Goal: Information Seeking & Learning: Check status

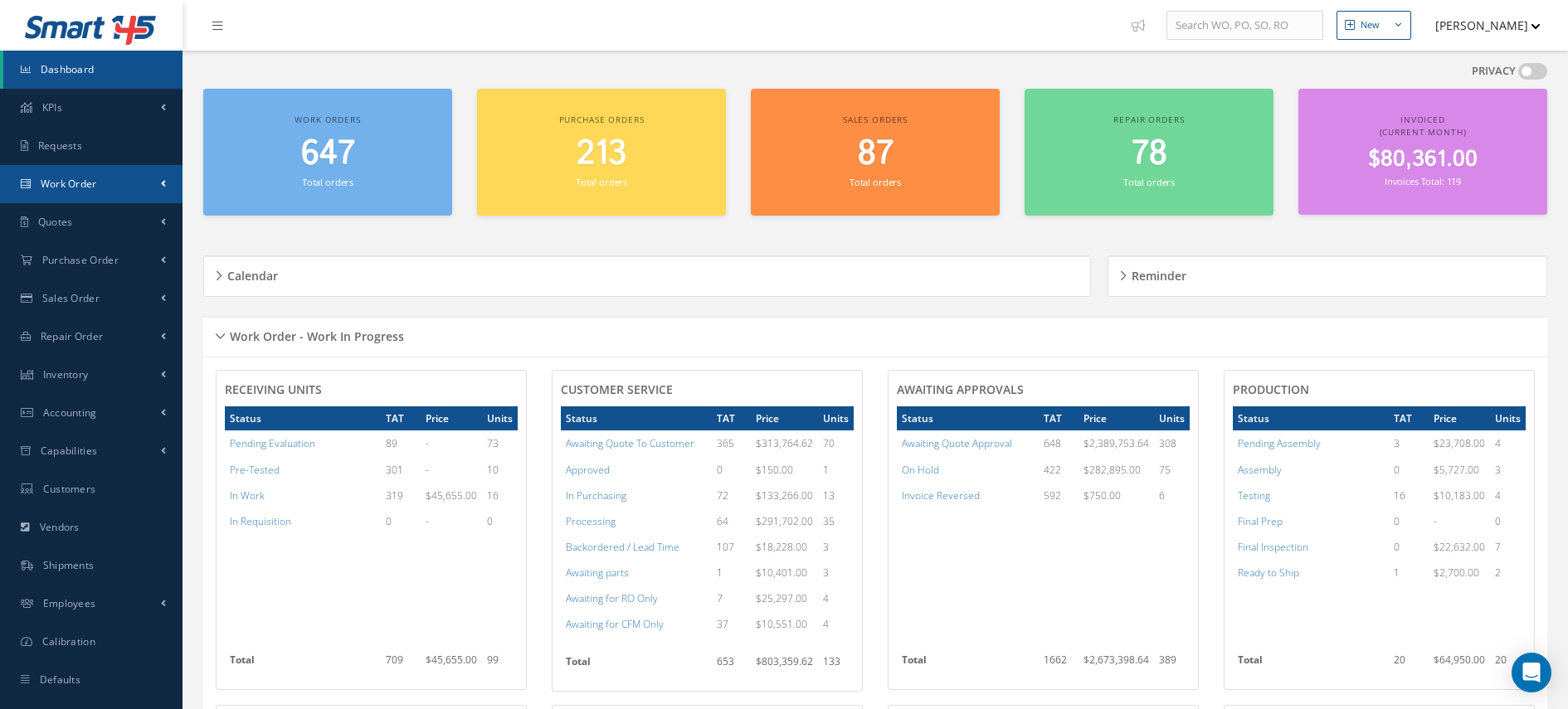
click at [152, 187] on link "Work Order" at bounding box center [91, 184] width 183 height 38
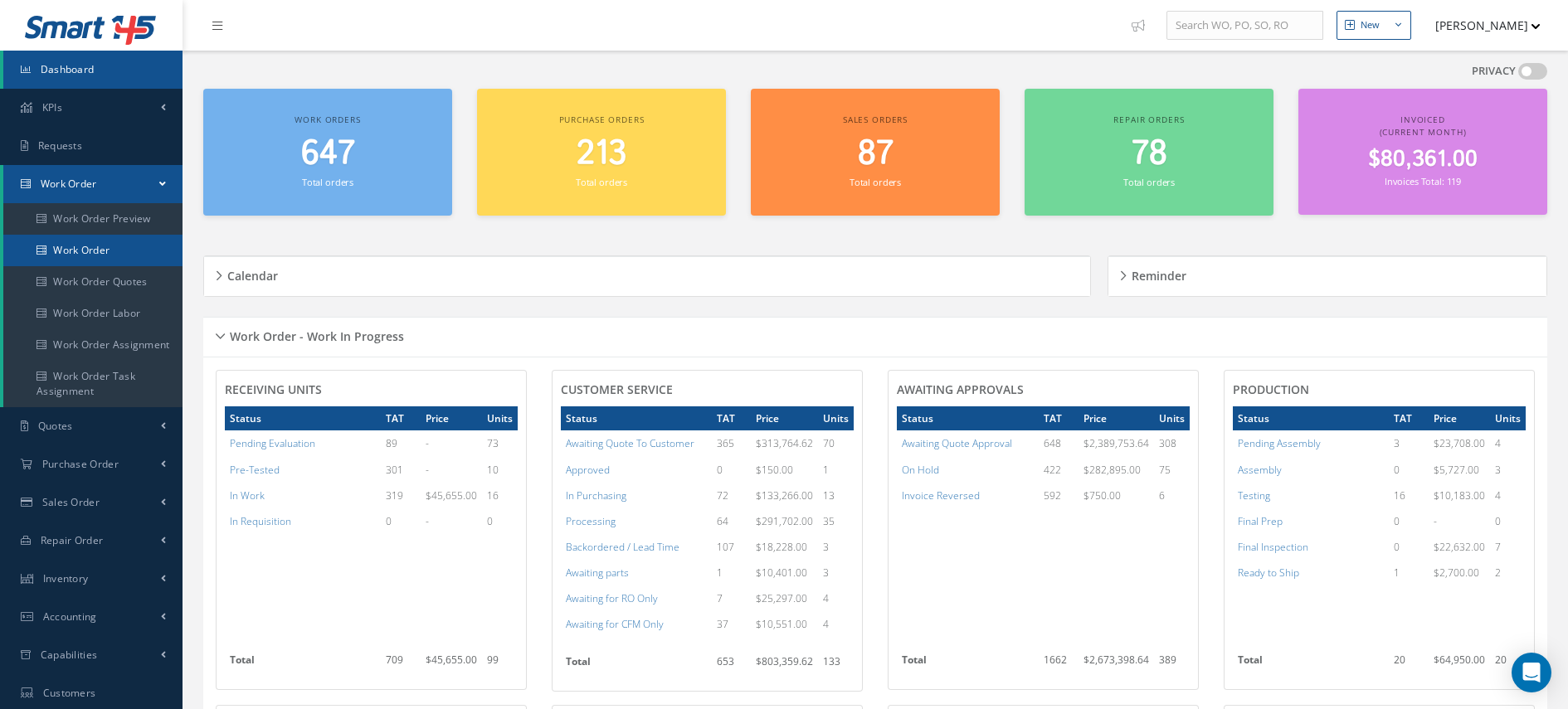
click at [55, 246] on link "Work Order" at bounding box center [93, 250] width 179 height 31
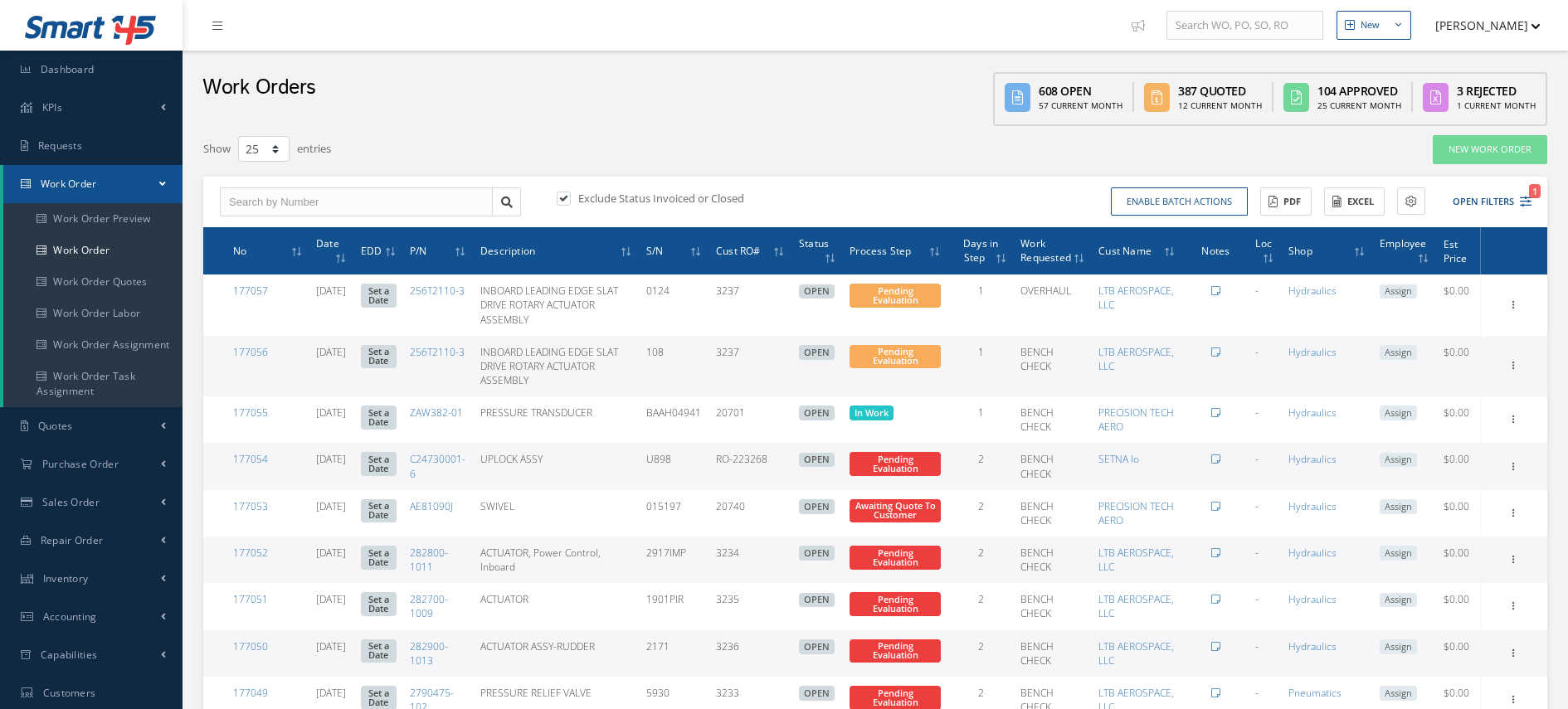
select select "25"
click at [1500, 208] on button "Open Filters 1" at bounding box center [1485, 201] width 94 height 28
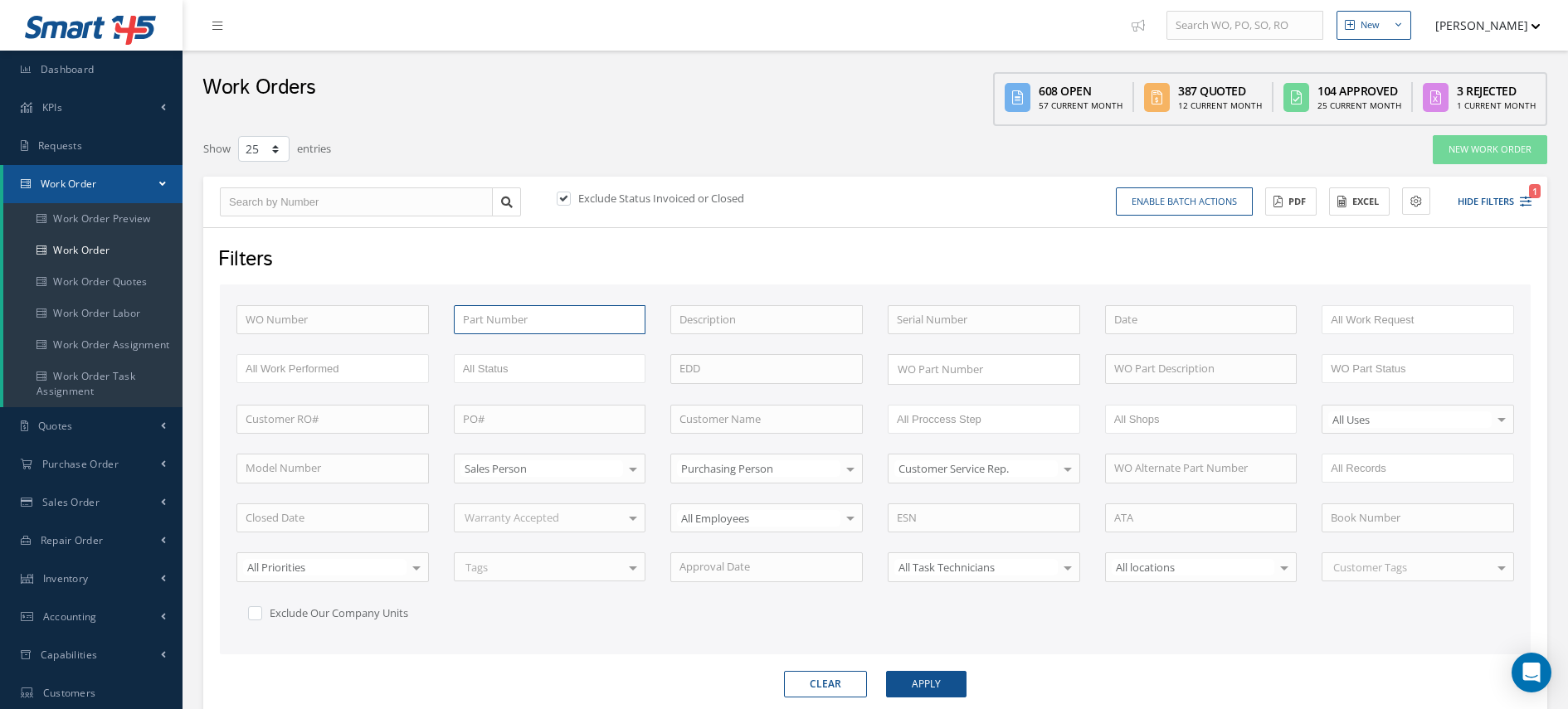
click at [480, 324] on input "text" at bounding box center [550, 320] width 193 height 30
type input "971677"
click at [570, 196] on label at bounding box center [572, 198] width 4 height 15
click at [562, 196] on input "checkbox" at bounding box center [562, 200] width 11 height 11
checkbox input "false"
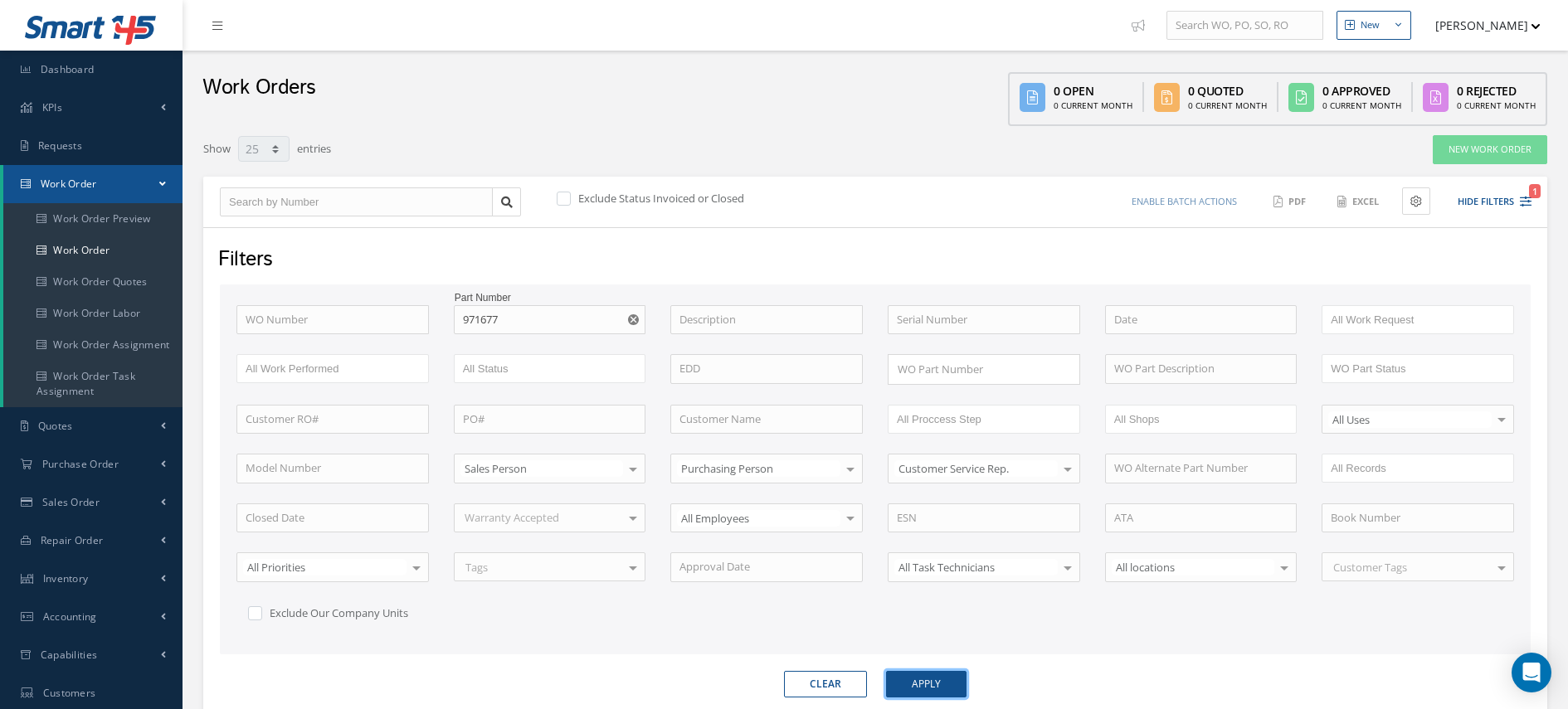
click at [946, 682] on button "Apply" at bounding box center [927, 685] width 81 height 27
click at [532, 316] on input "971677" at bounding box center [550, 320] width 193 height 30
click at [887, 671] on button "Apply" at bounding box center [927, 685] width 81 height 27
click at [925, 690] on button "Apply" at bounding box center [927, 685] width 81 height 27
drag, startPoint x: 523, startPoint y: 313, endPoint x: 414, endPoint y: 319, distance: 109.2
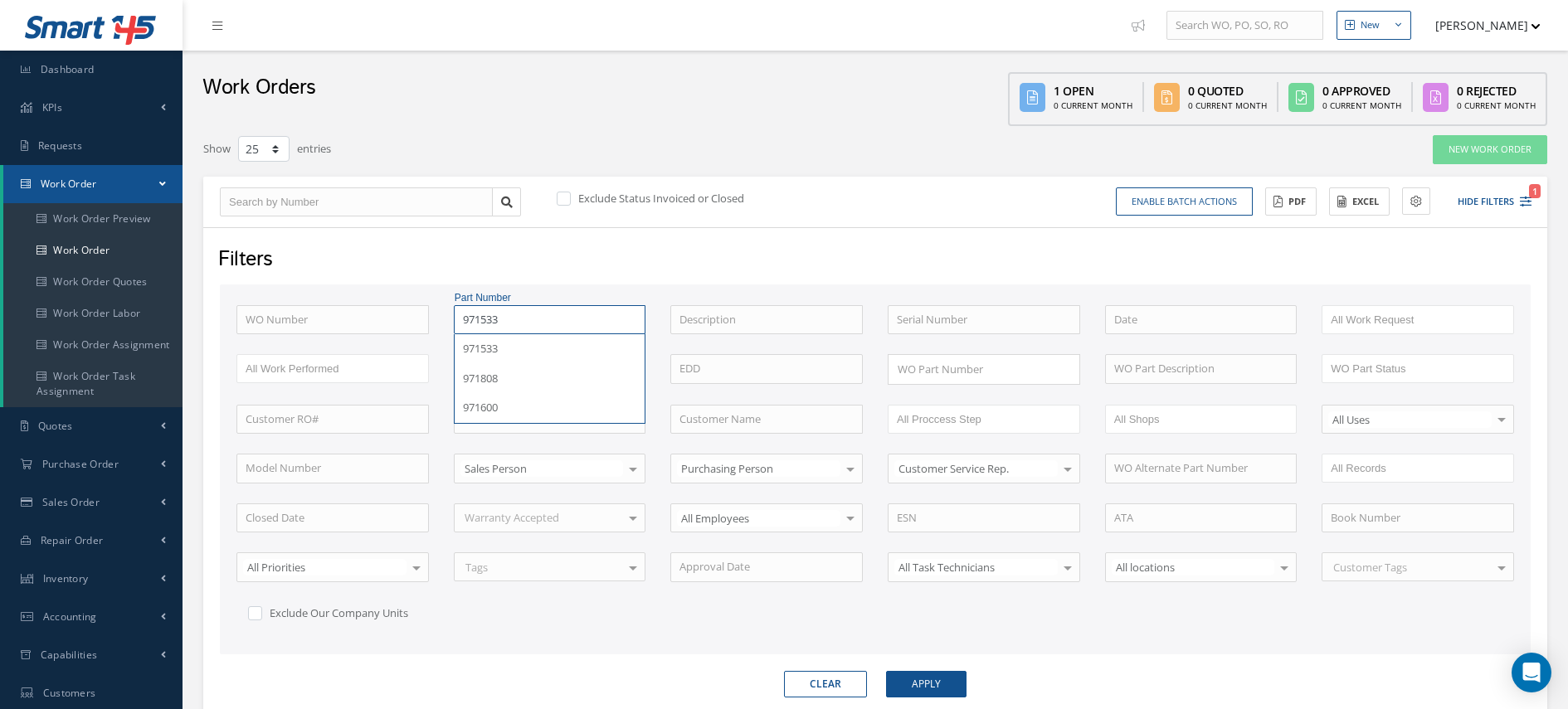
click at [417, 319] on div "WO Number Part Number 971533 971533 971808 971600 Description Serial Number ANO…" at bounding box center [875, 475] width 1303 height 341
type input "6"
click at [510, 324] on input "text" at bounding box center [550, 320] width 193 height 30
type input "971676"
click at [887, 671] on button "Apply" at bounding box center [927, 685] width 81 height 27
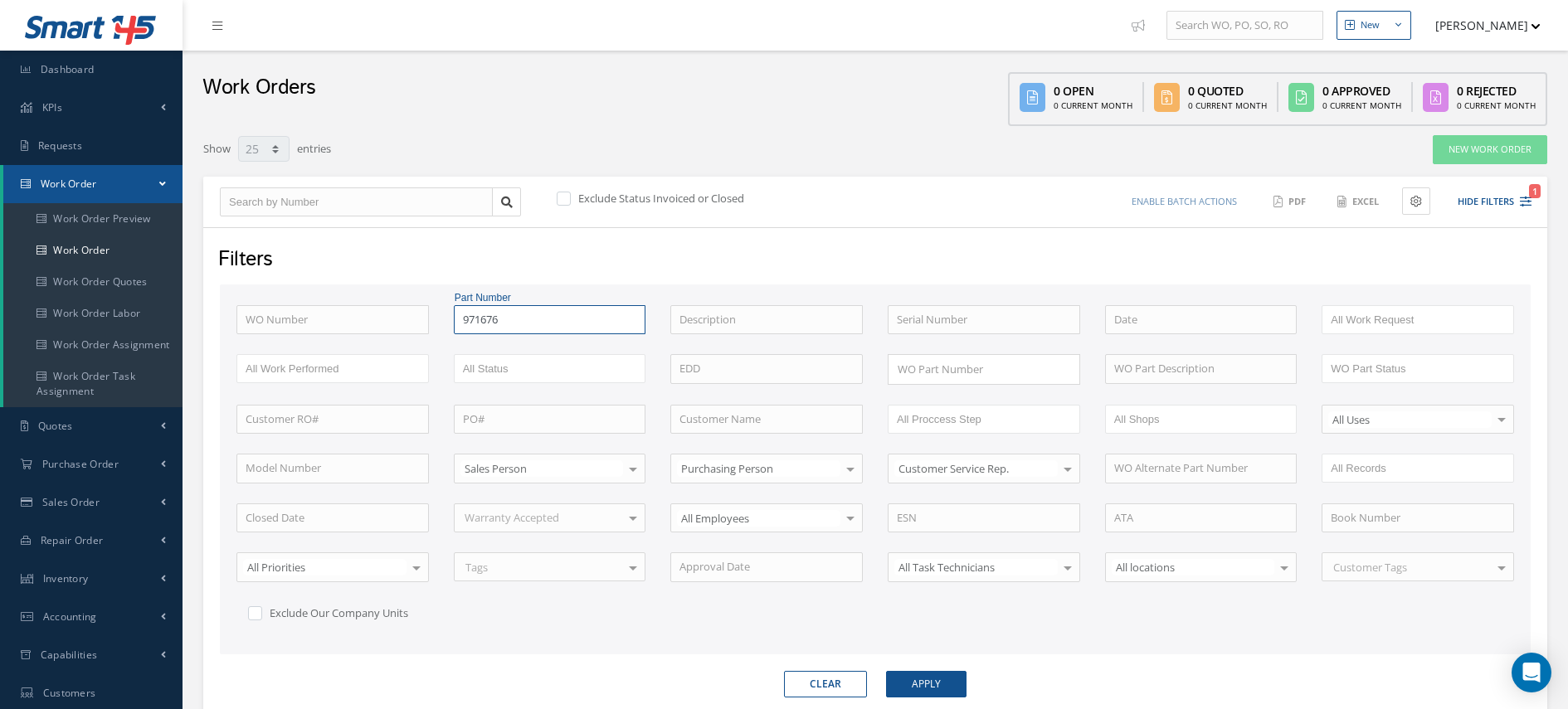
drag, startPoint x: 518, startPoint y: 320, endPoint x: 378, endPoint y: 315, distance: 140.1
click at [379, 313] on div "WO Number Part Number 971676 No Match Found Description Serial Number ANODIZE B…" at bounding box center [875, 475] width 1303 height 341
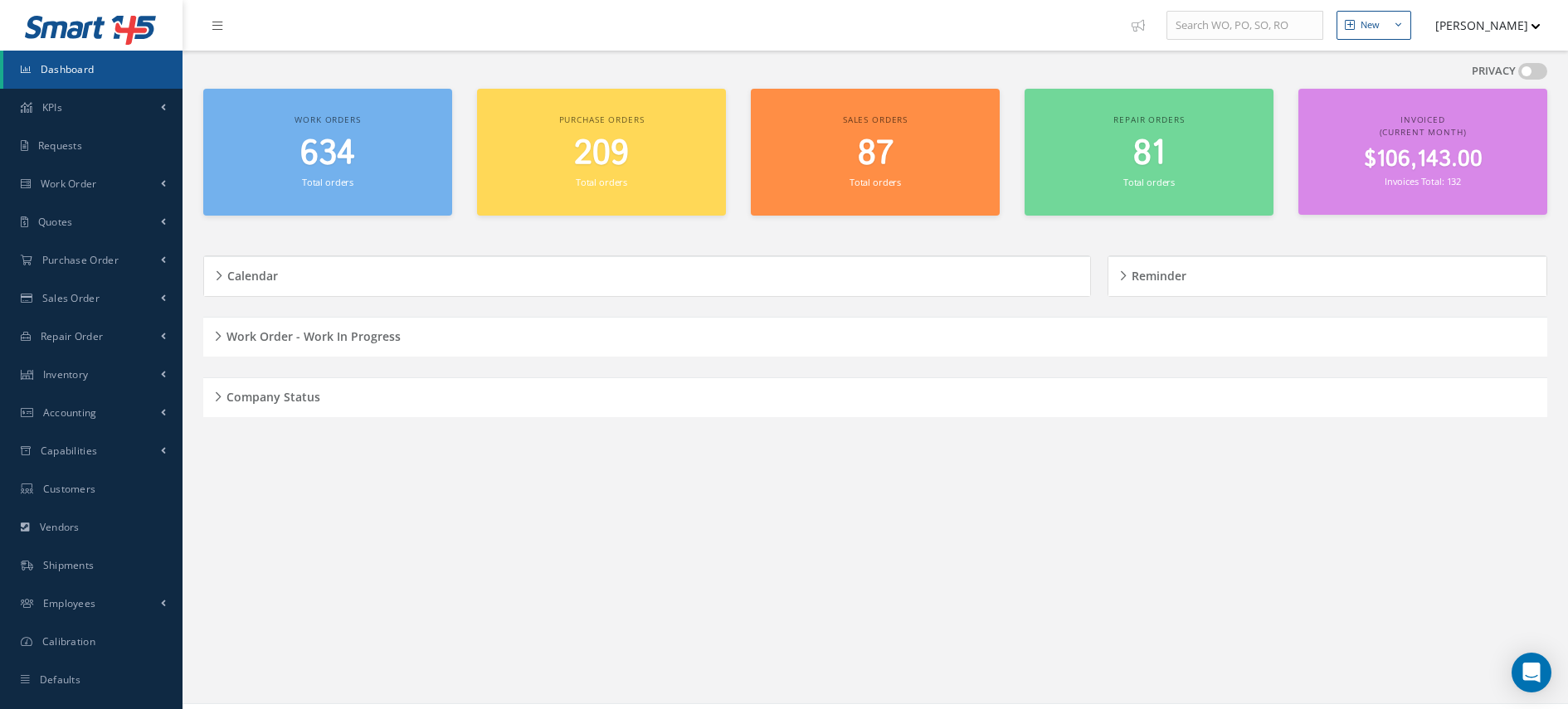
click at [213, 330] on div "Work Order - Work In Progress" at bounding box center [875, 337] width 1344 height 26
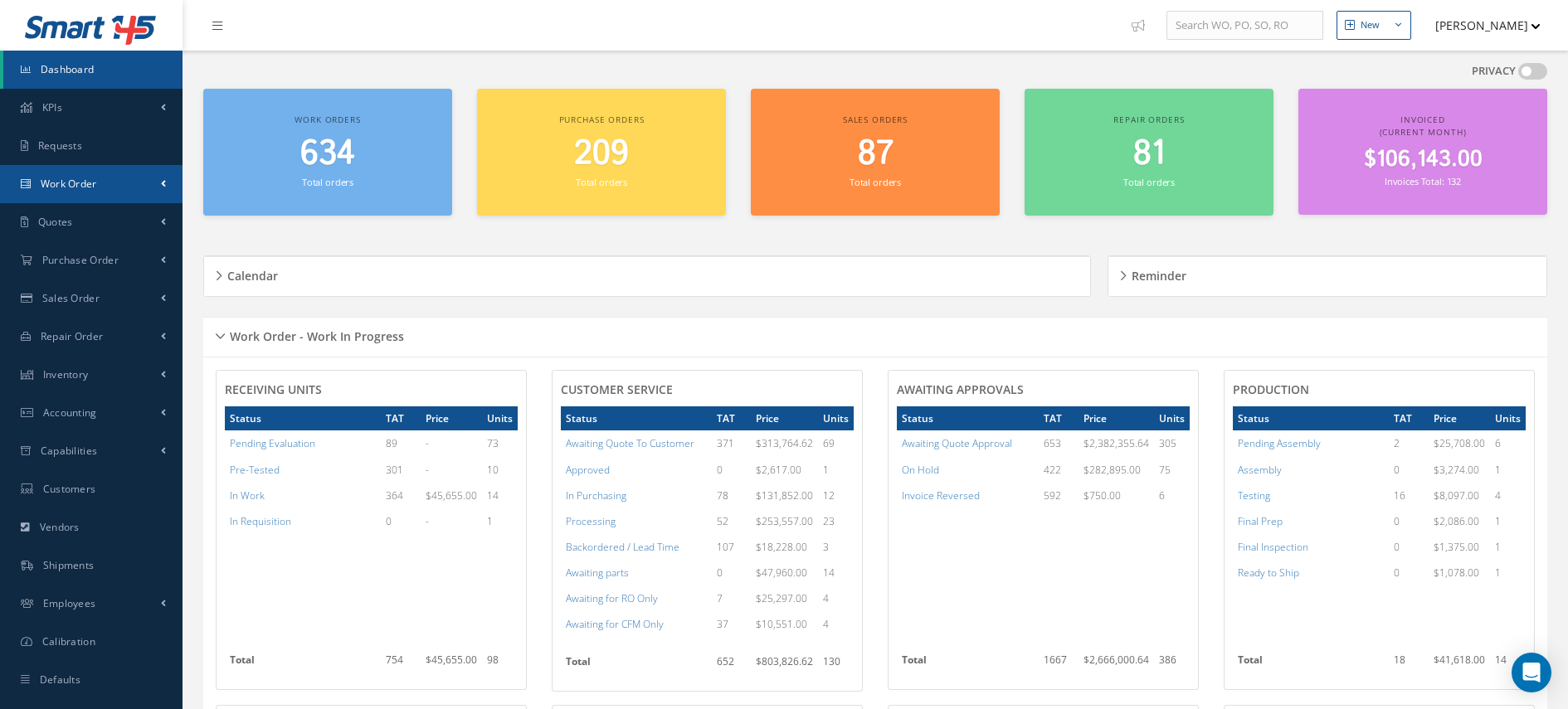
click at [128, 175] on link "Work Order" at bounding box center [91, 184] width 183 height 38
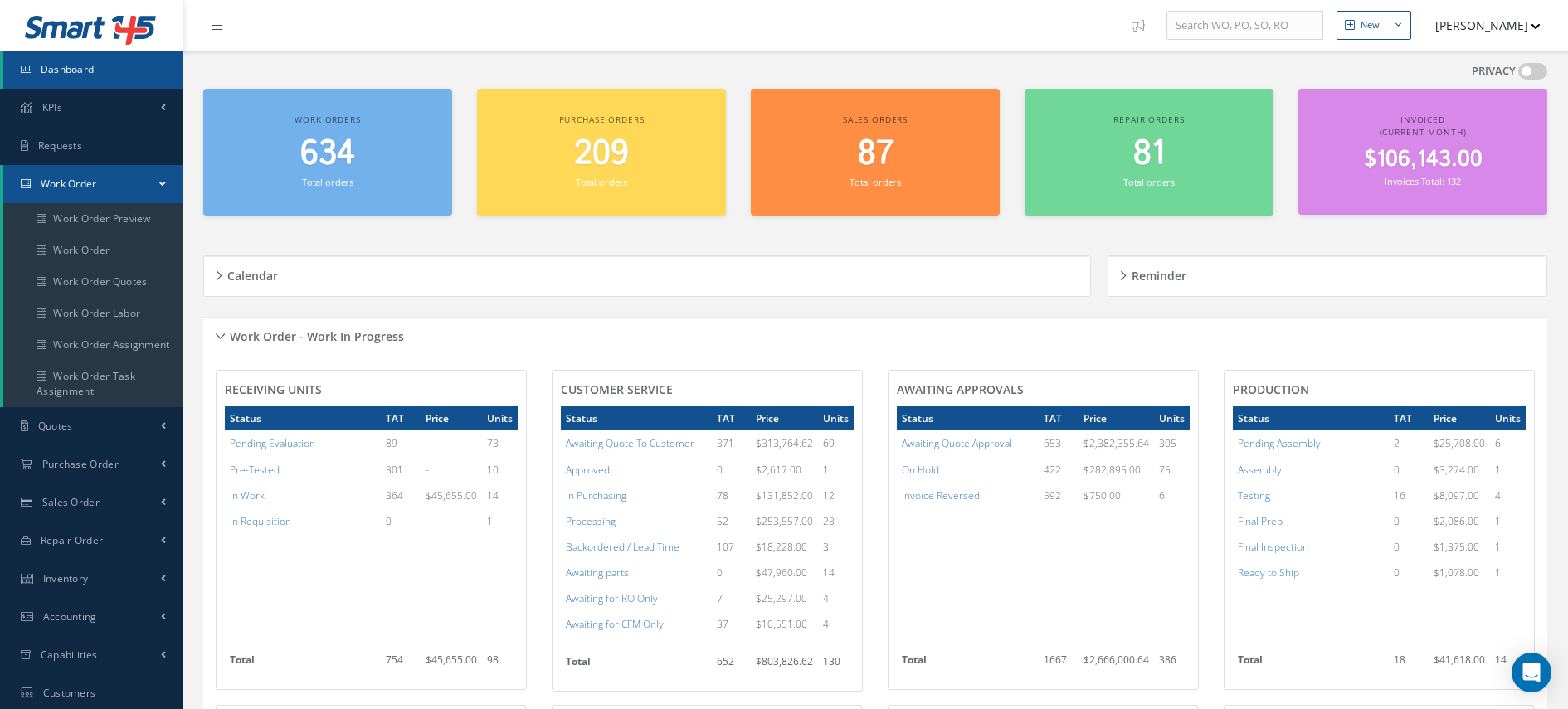
click at [1404, 158] on span "$106,143.00" at bounding box center [1424, 159] width 119 height 32
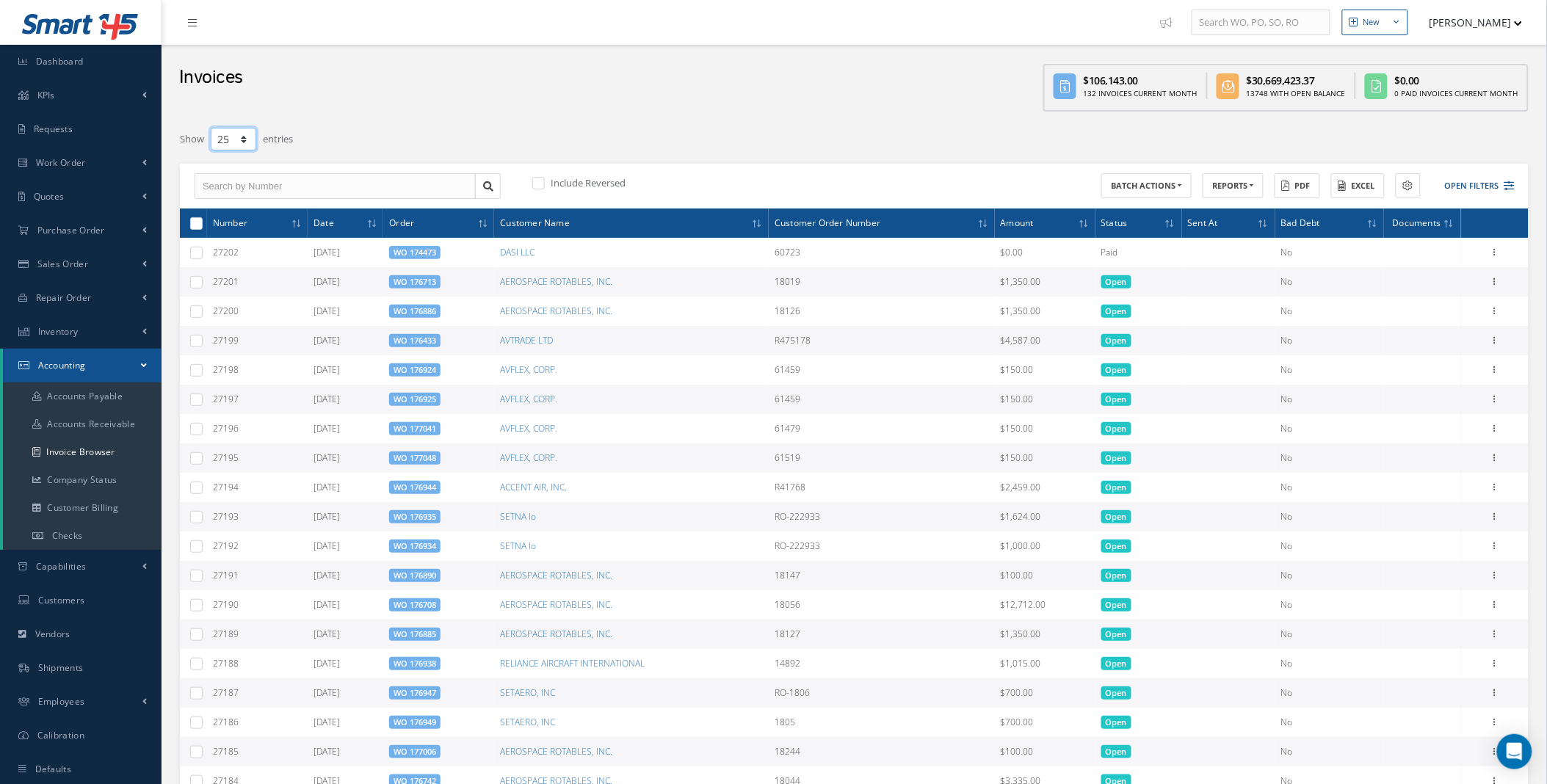
click at [218, 140] on select "10 25 50 100" at bounding box center [233, 139] width 45 height 23
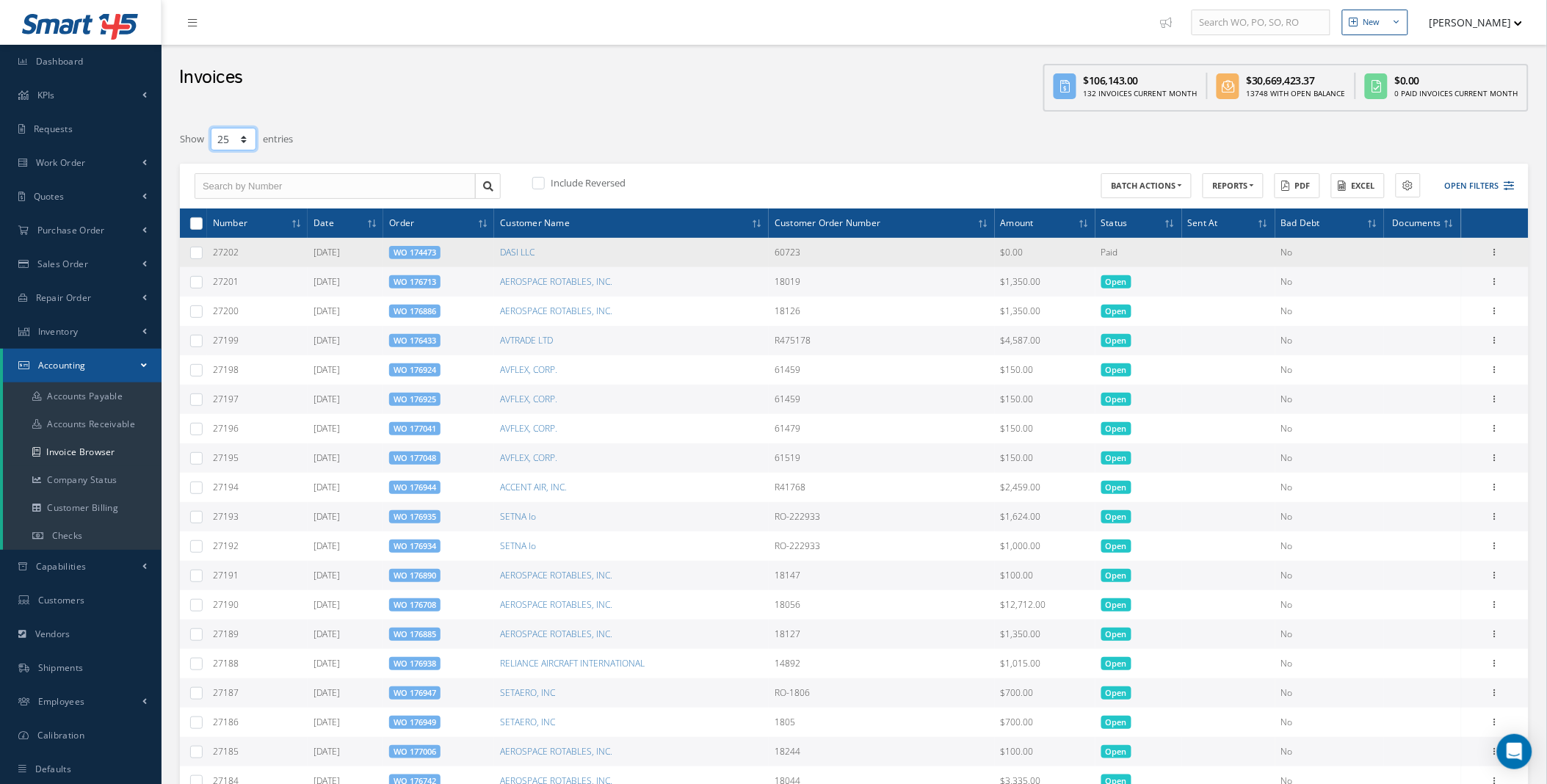
select select "100"
click at [211, 127] on select "10 25 50 100" at bounding box center [233, 139] width 45 height 23
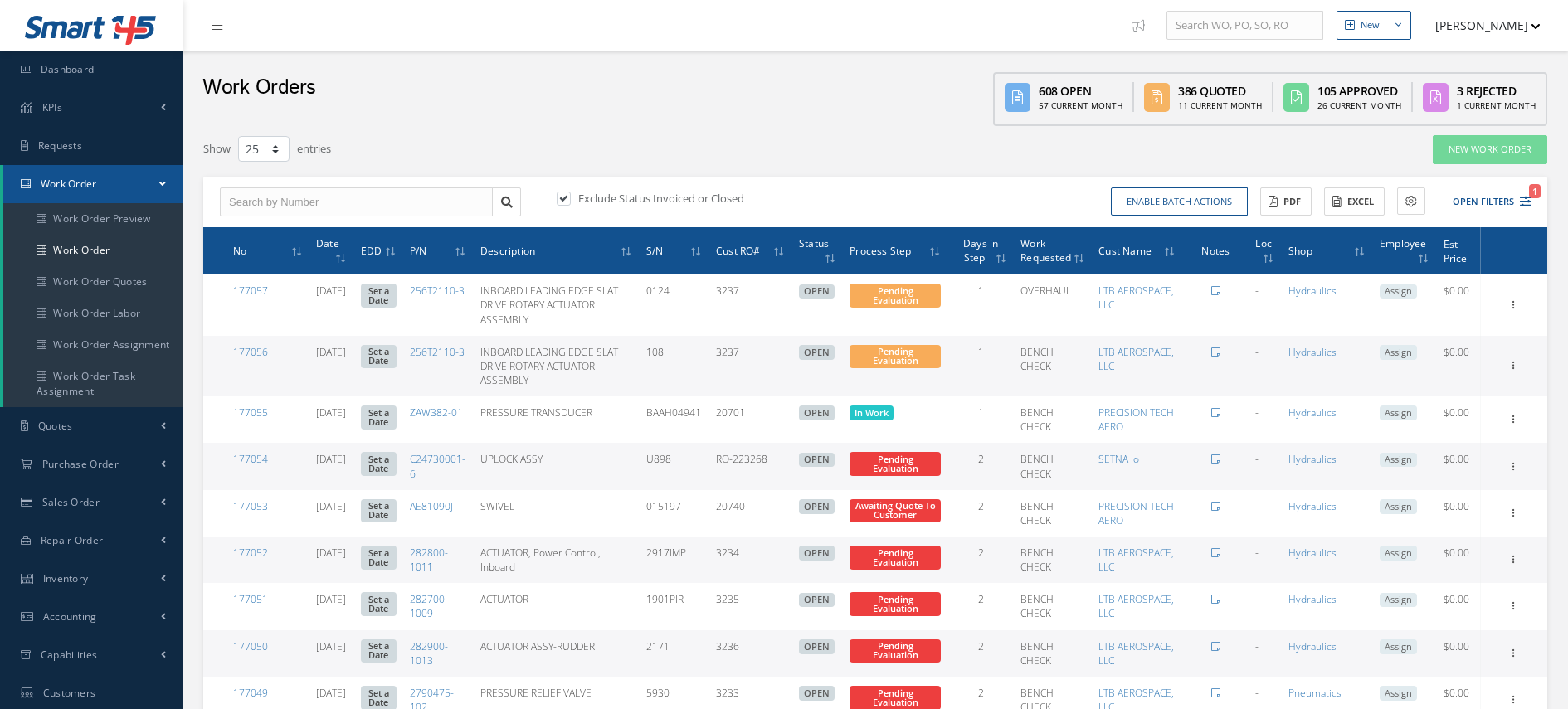
select select "25"
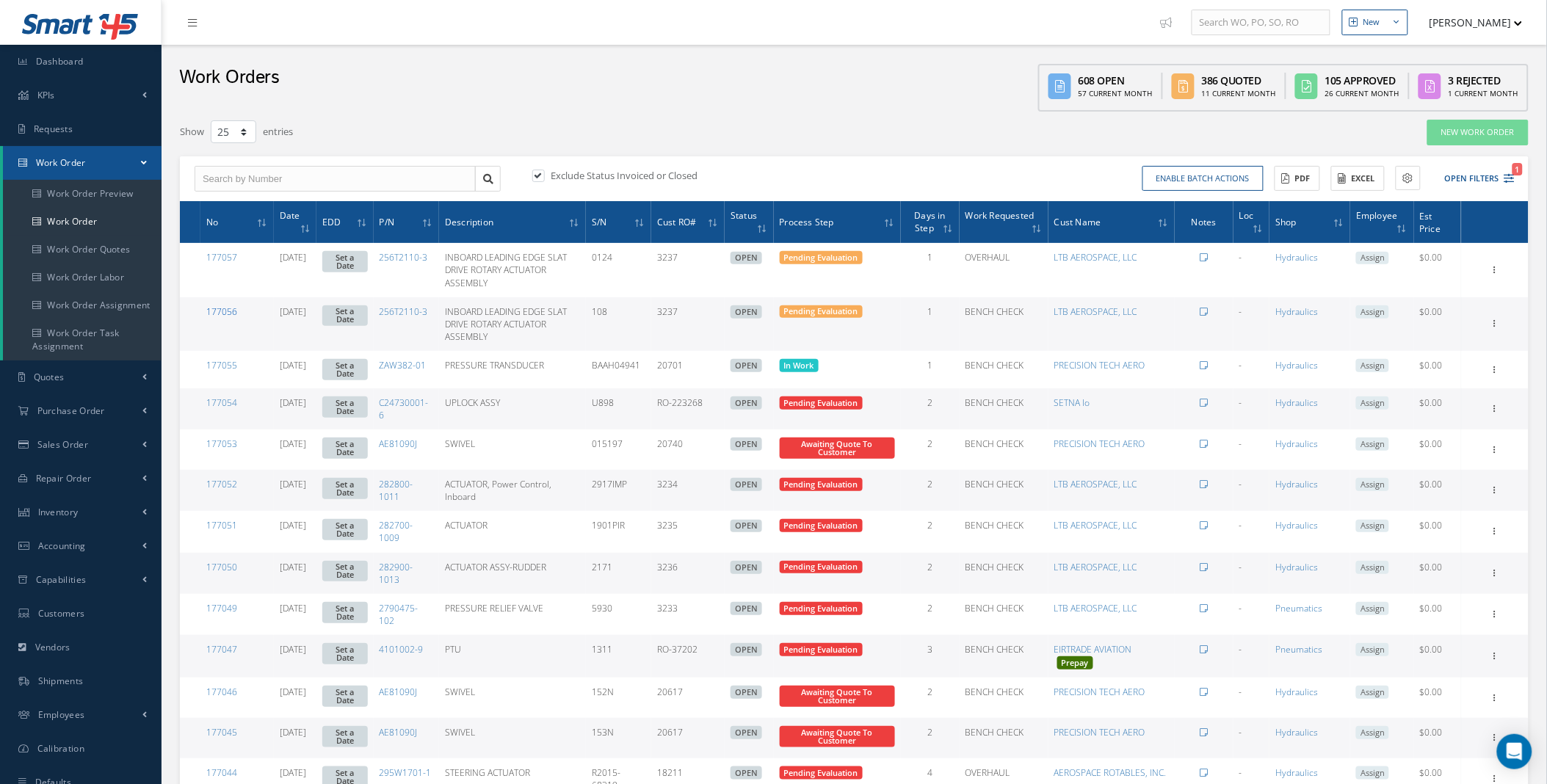
click at [223, 309] on link "177056" at bounding box center [221, 312] width 31 height 13
click at [48, 61] on span "Dashboard" at bounding box center [59, 62] width 48 height 13
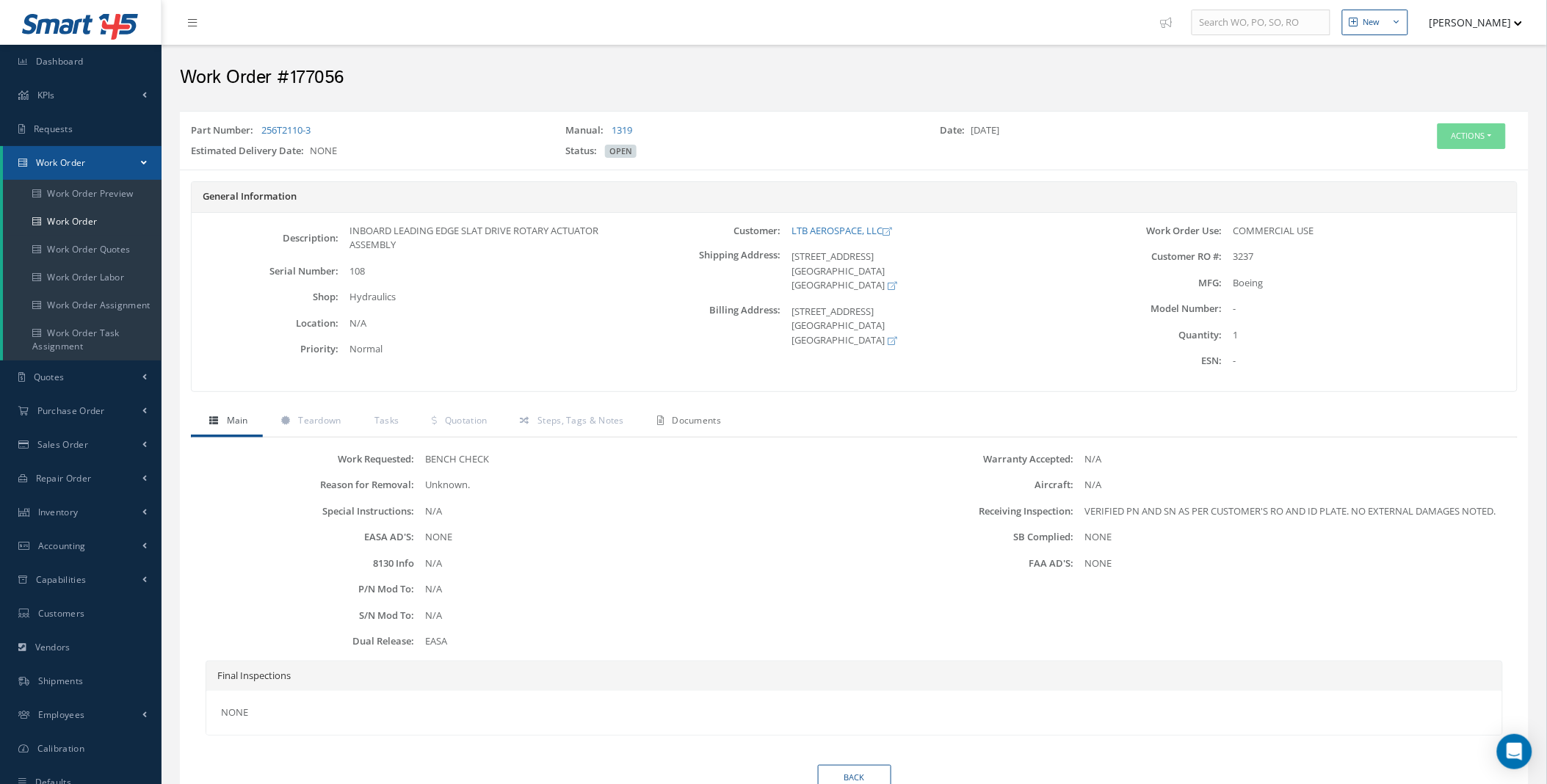
click at [684, 422] on span "Documents" at bounding box center [697, 421] width 49 height 13
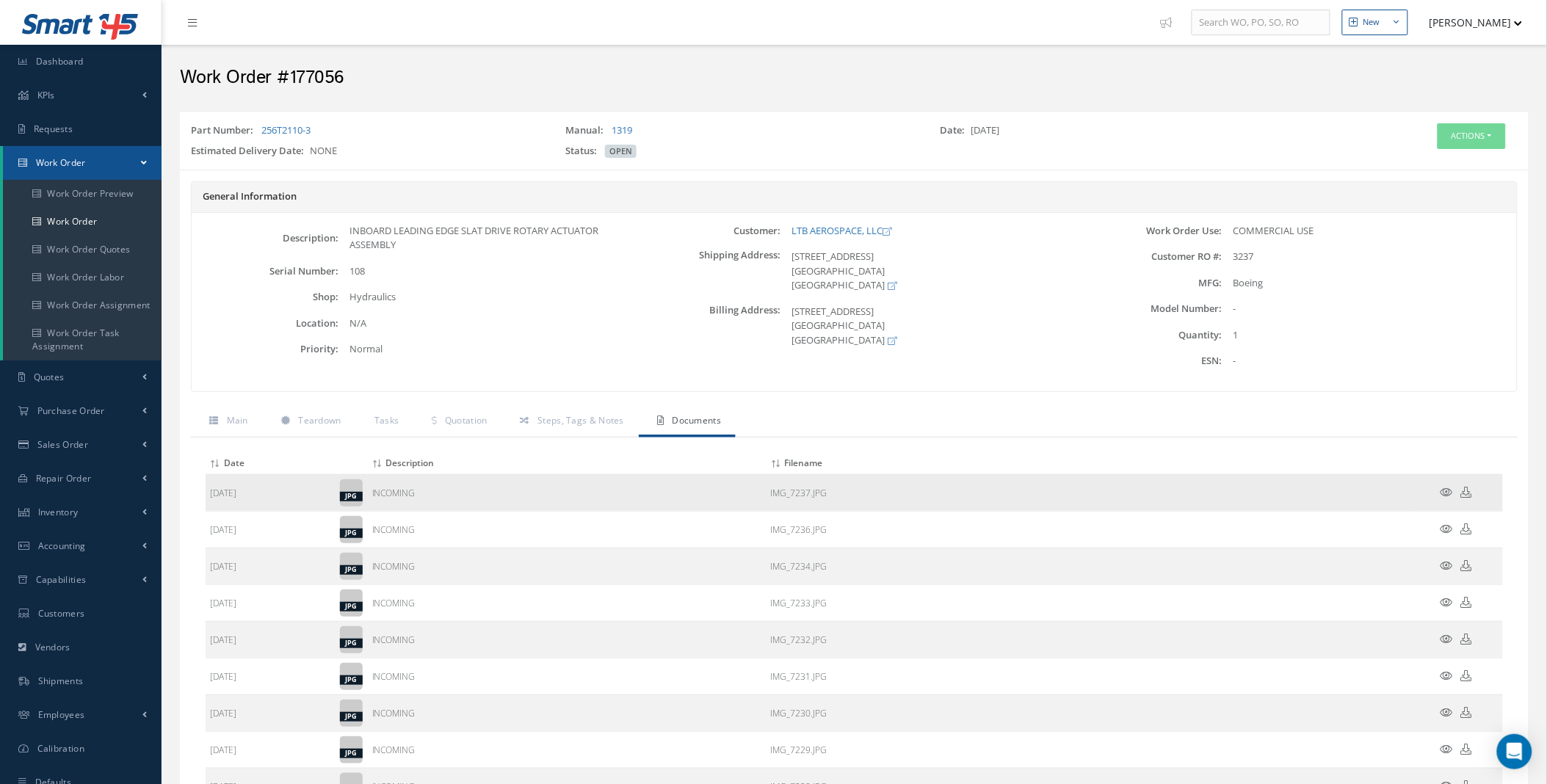
click at [1451, 489] on icon at bounding box center [1446, 492] width 13 height 11
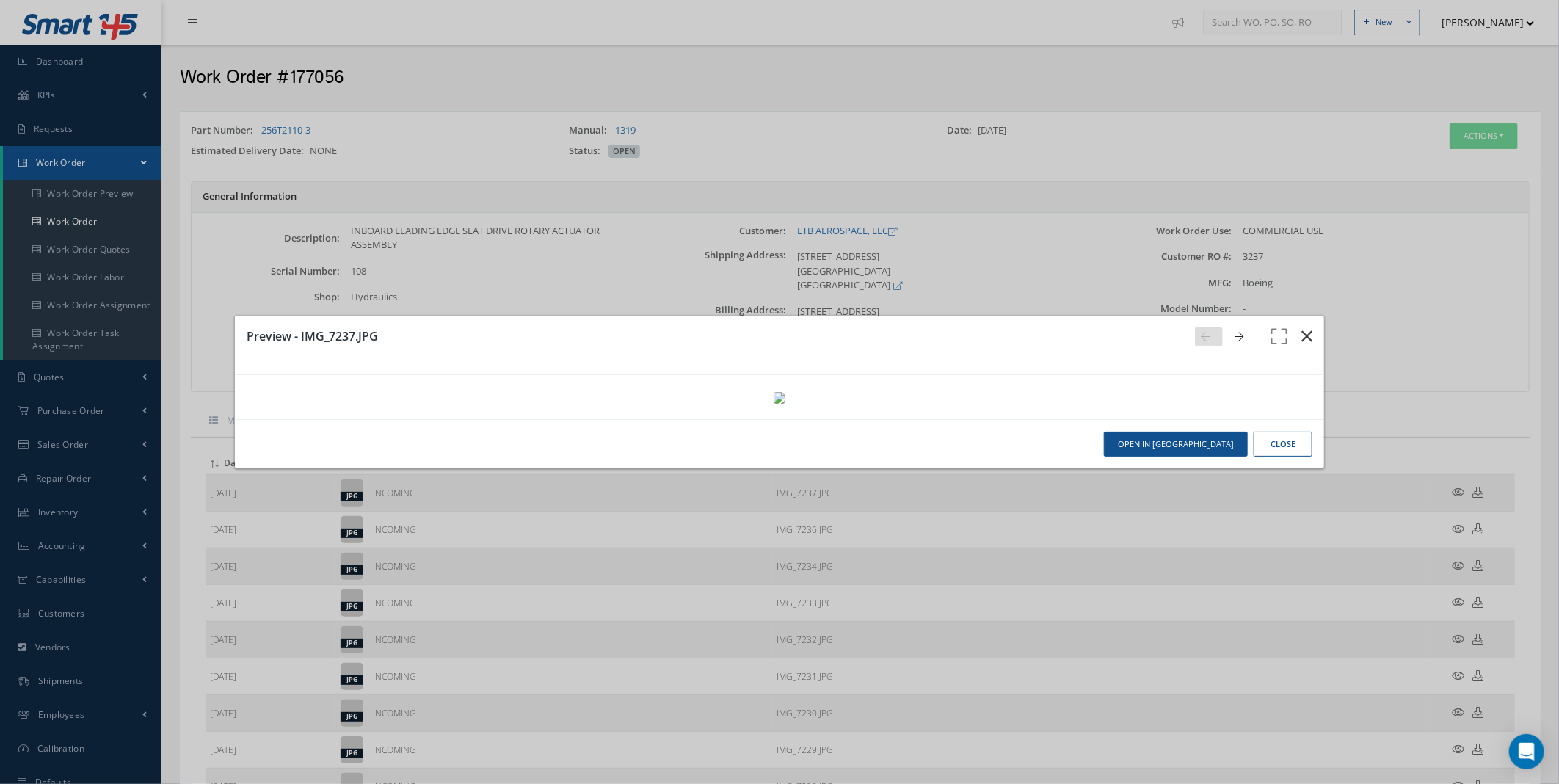
click at [1302, 327] on icon "button" at bounding box center [1307, 336] width 11 height 17
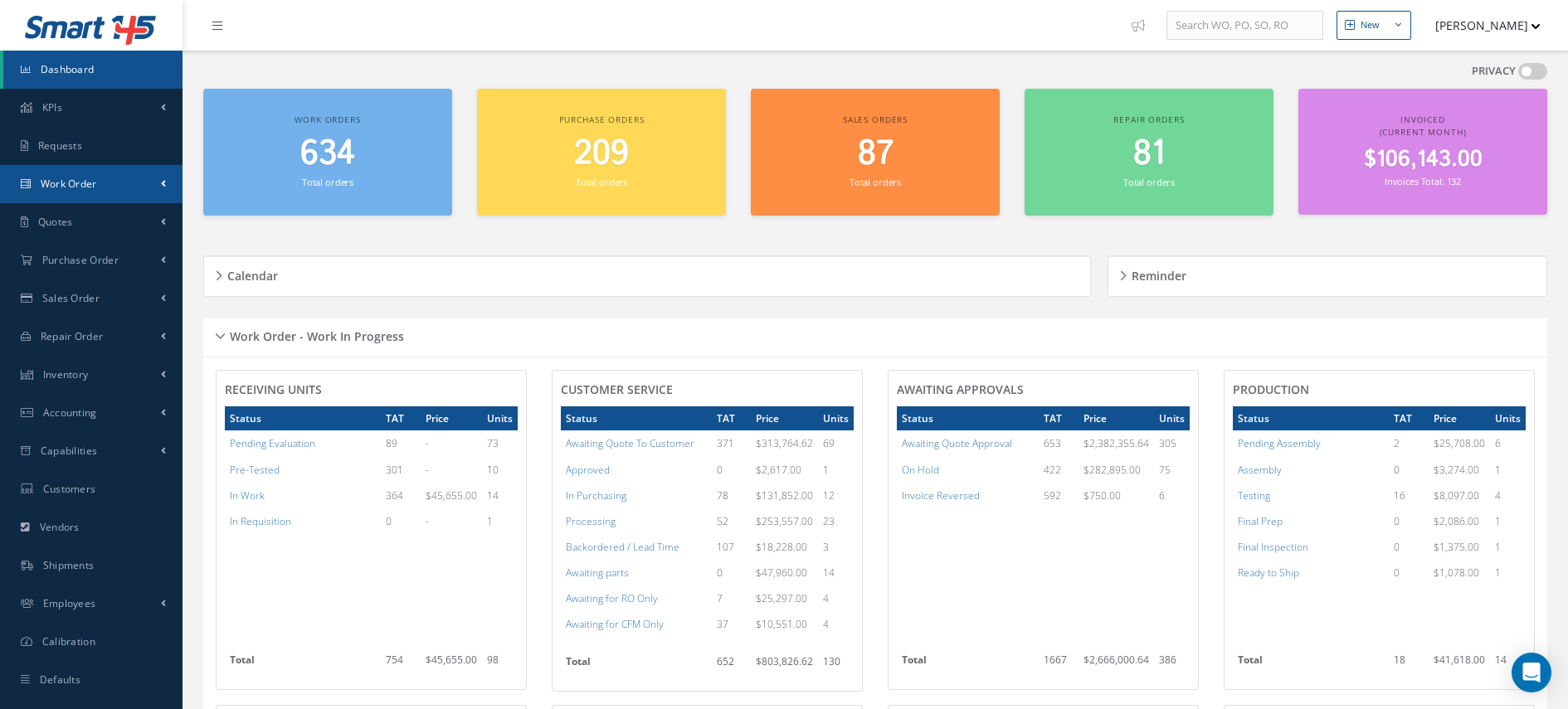
click at [109, 192] on link "Work Order" at bounding box center [91, 184] width 183 height 38
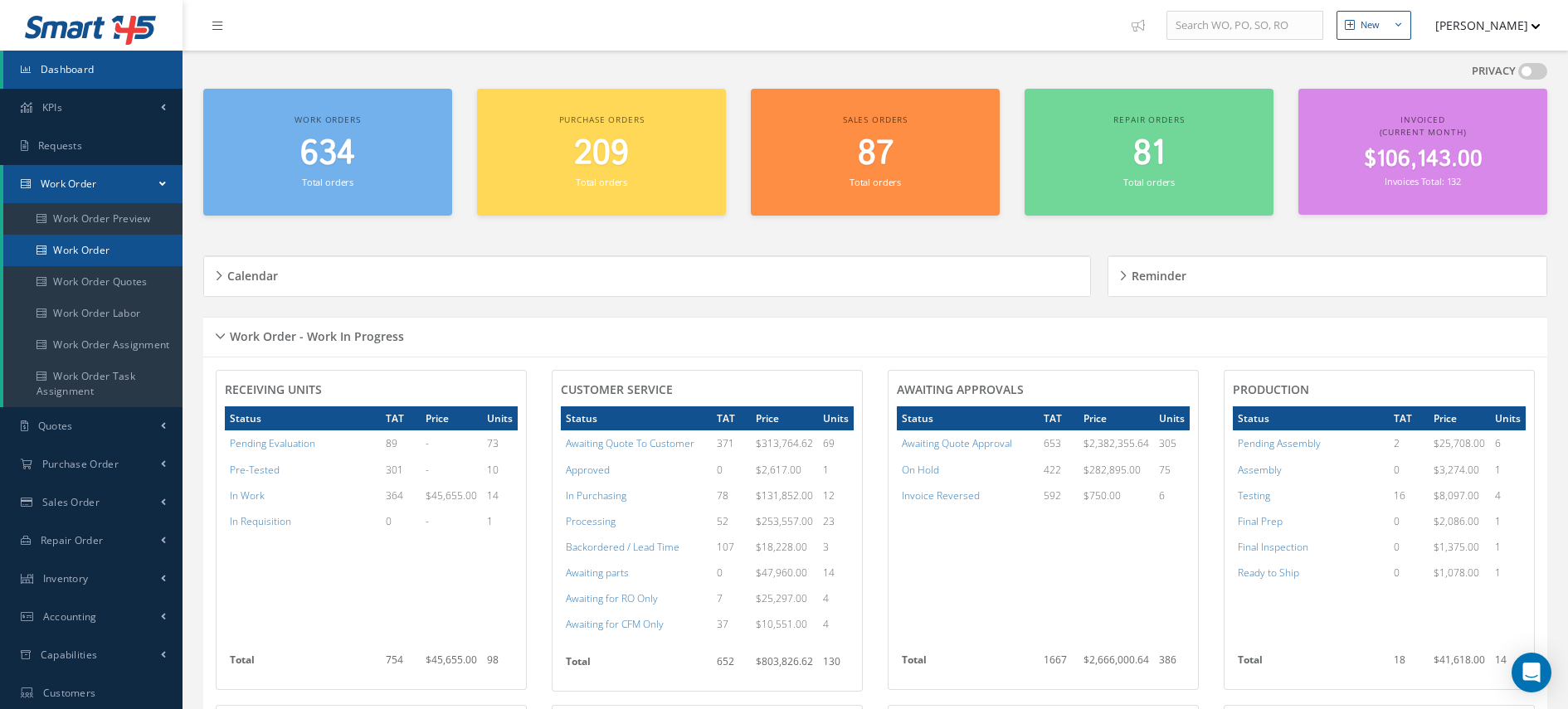
click at [102, 252] on link "Work Order" at bounding box center [93, 250] width 179 height 31
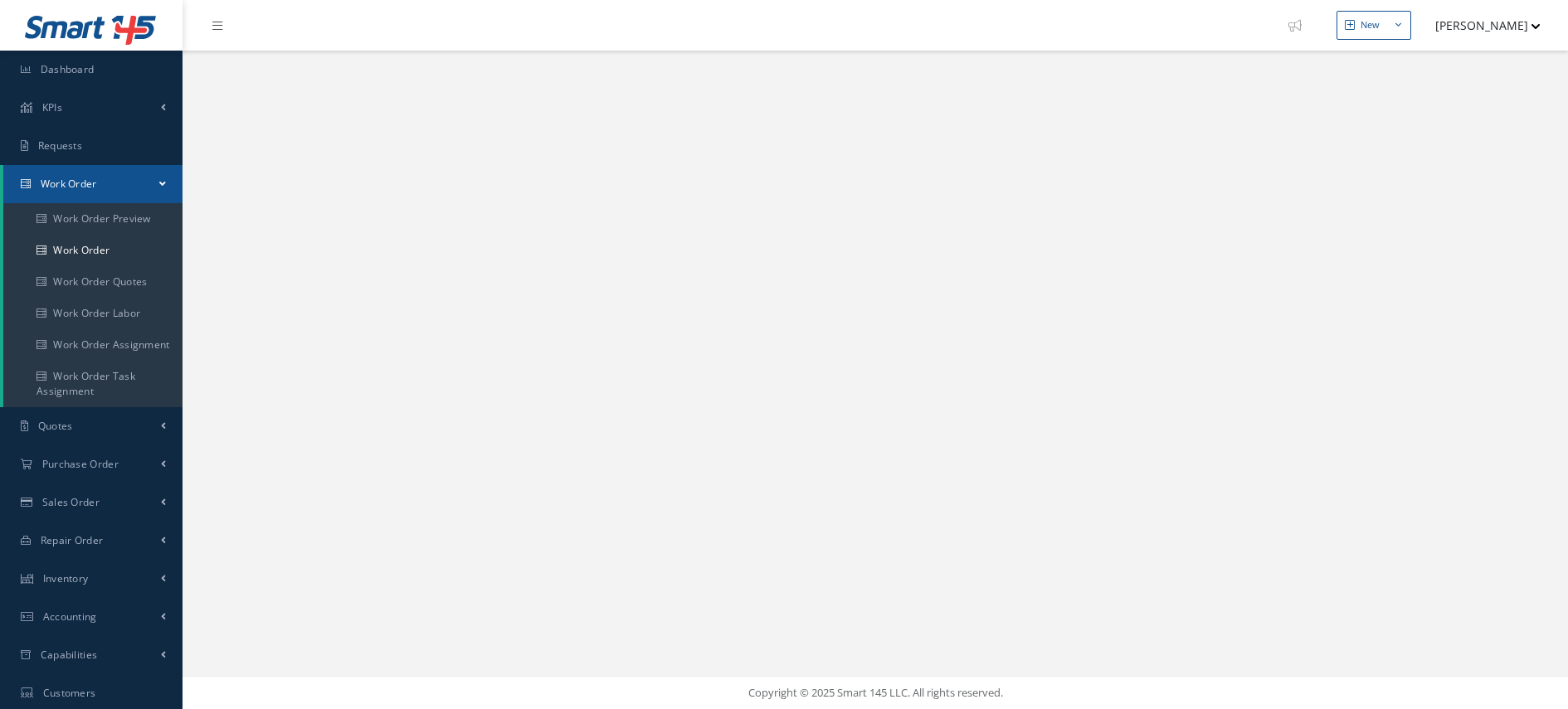
select select "25"
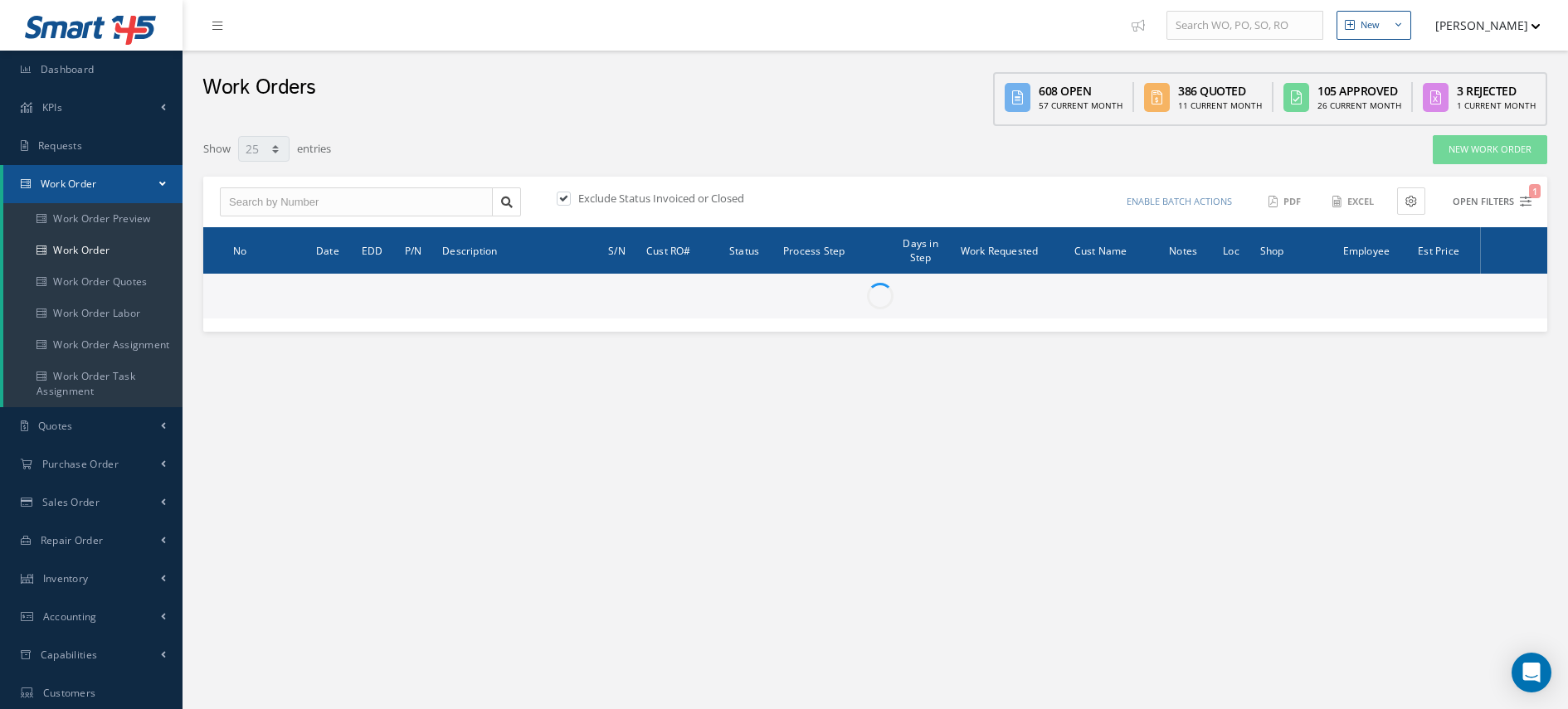
click at [1517, 201] on button "Open Filters 1" at bounding box center [1485, 201] width 94 height 28
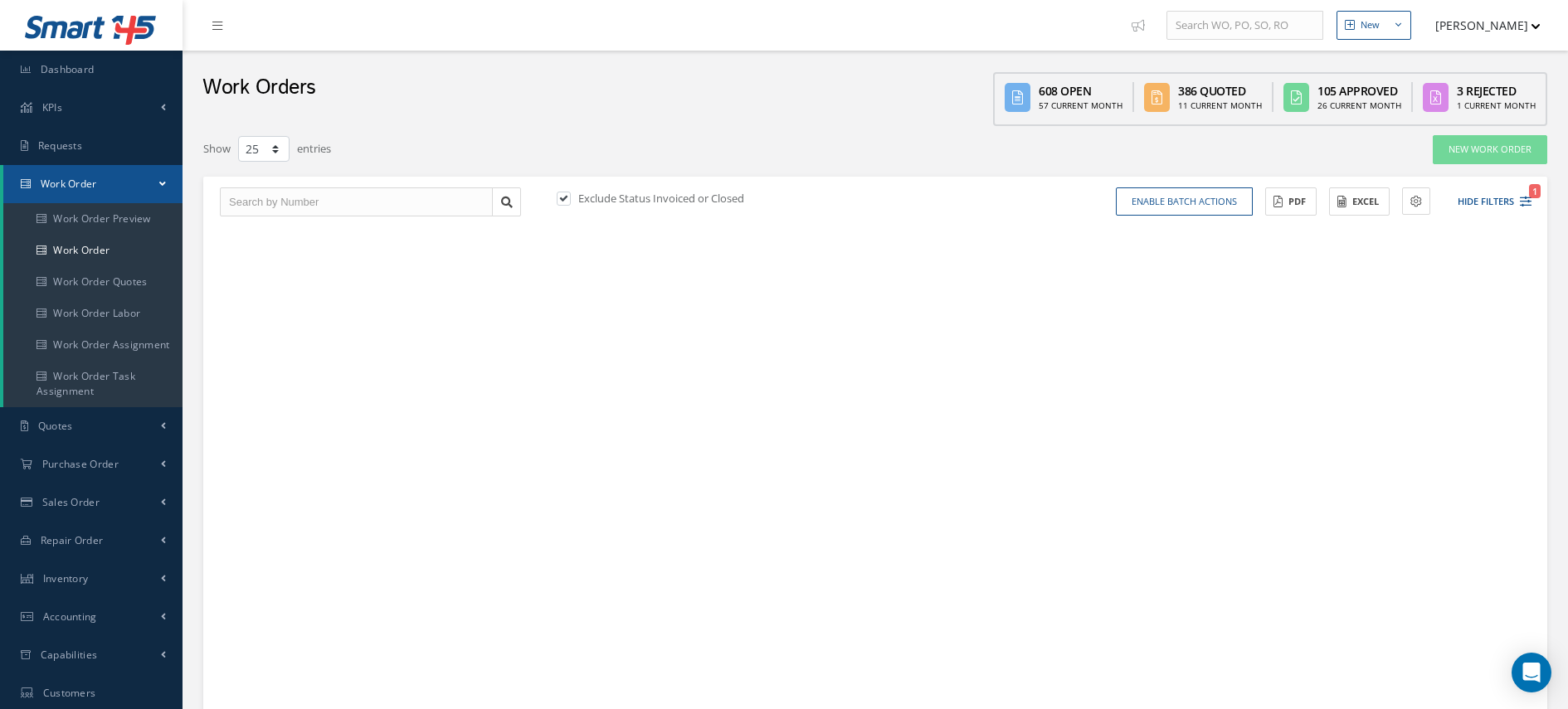
type input "All Work Request"
type input "All Work Performed"
type input "All Status"
type input "WO Part Status"
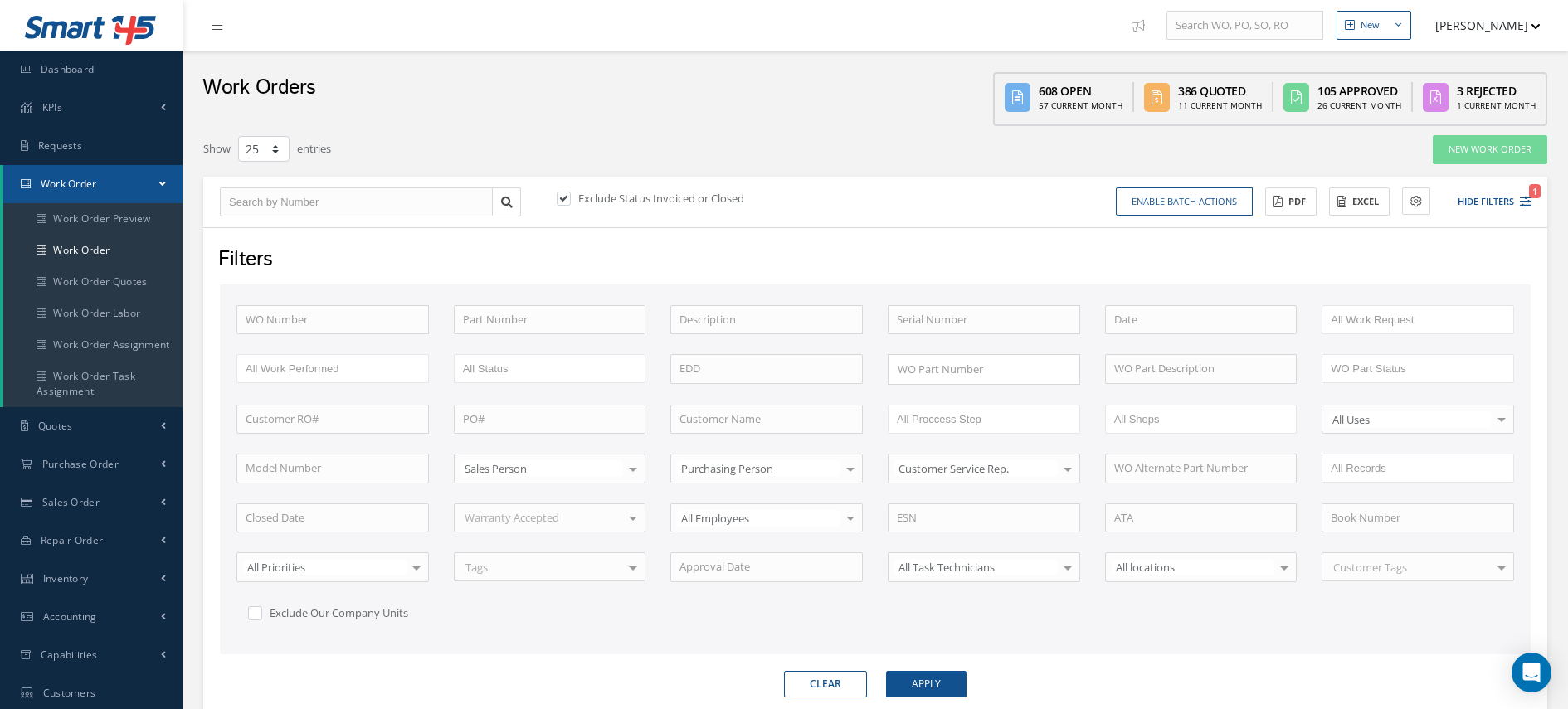
click at [570, 198] on label at bounding box center [572, 198] width 4 height 15
click at [562, 198] on input "checkbox" at bounding box center [562, 200] width 11 height 11
checkbox input "false"
click at [1016, 322] on input "text" at bounding box center [984, 320] width 193 height 30
type input "3398"
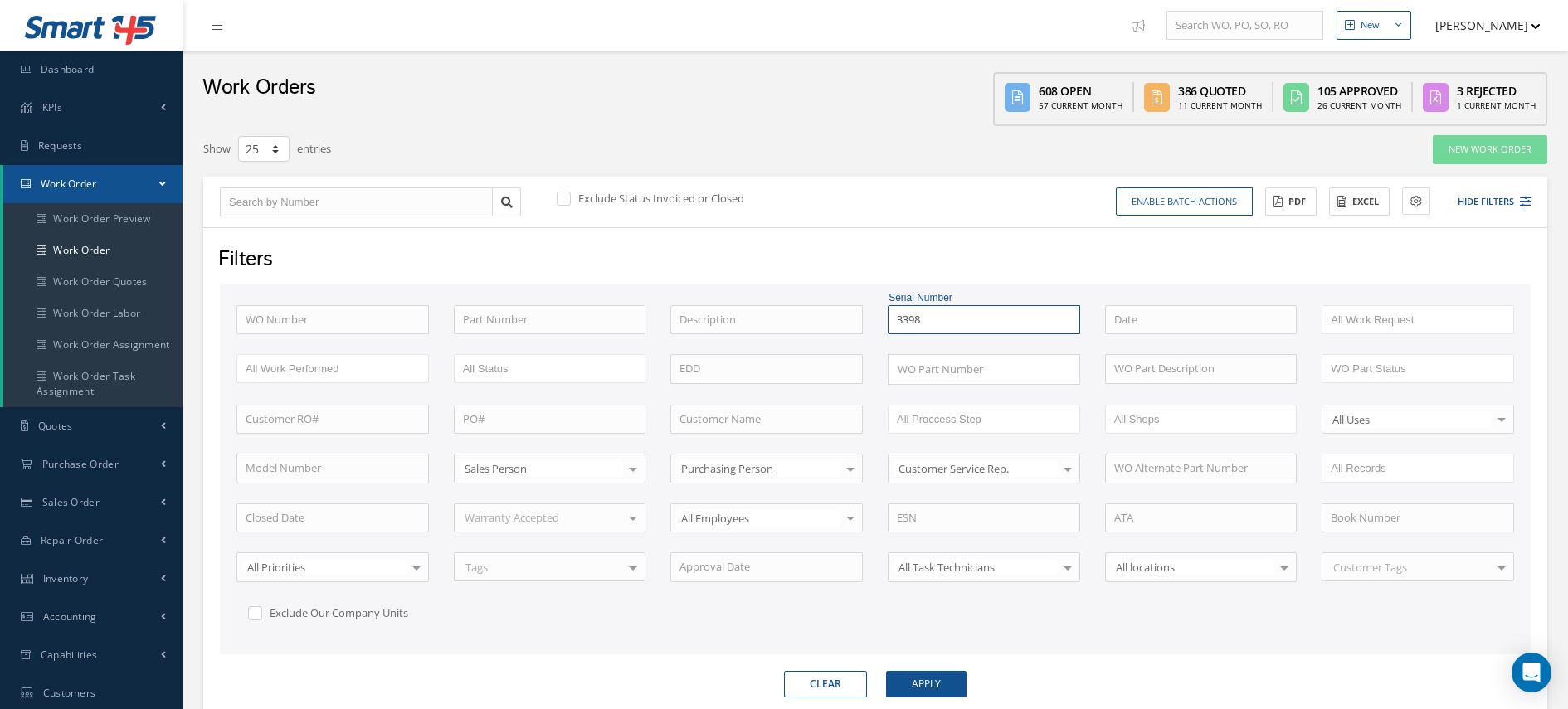
click at [887, 671] on button "Apply" at bounding box center [927, 685] width 81 height 27
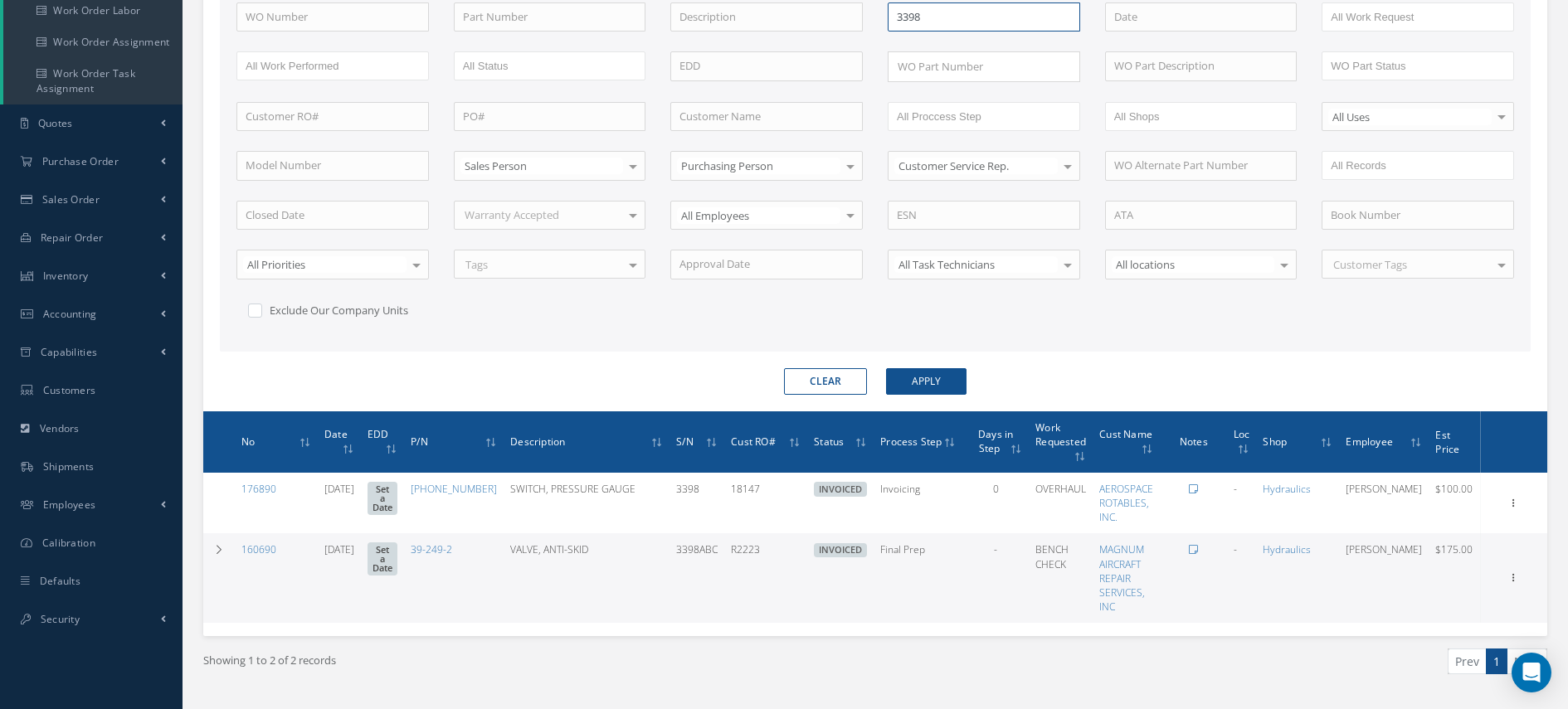
scroll to position [315, 0]
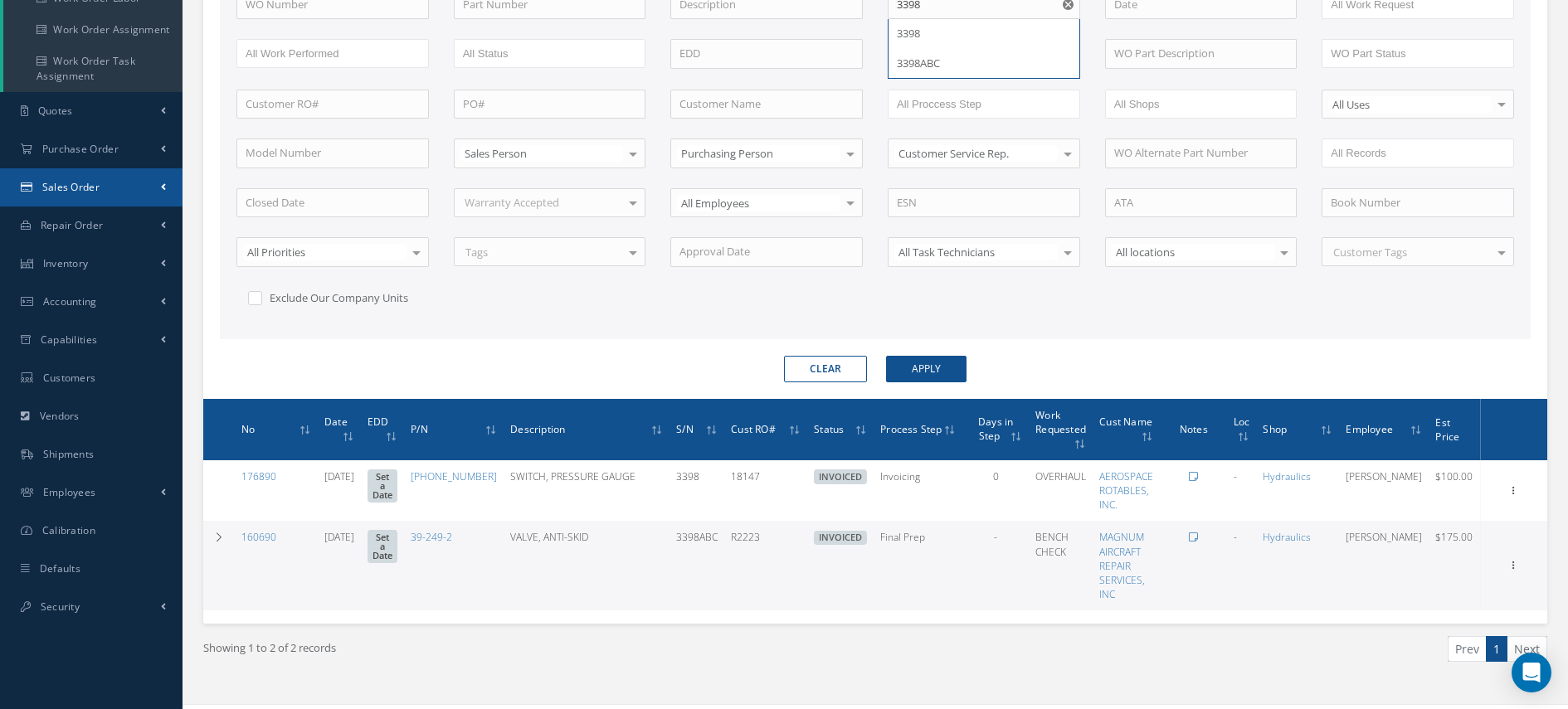
click at [0, 183] on html "Smart 145 Dashboard KPIs Work Order Accounting Requests Work Order Work Order P…" at bounding box center [784, 39] width 1568 height 709
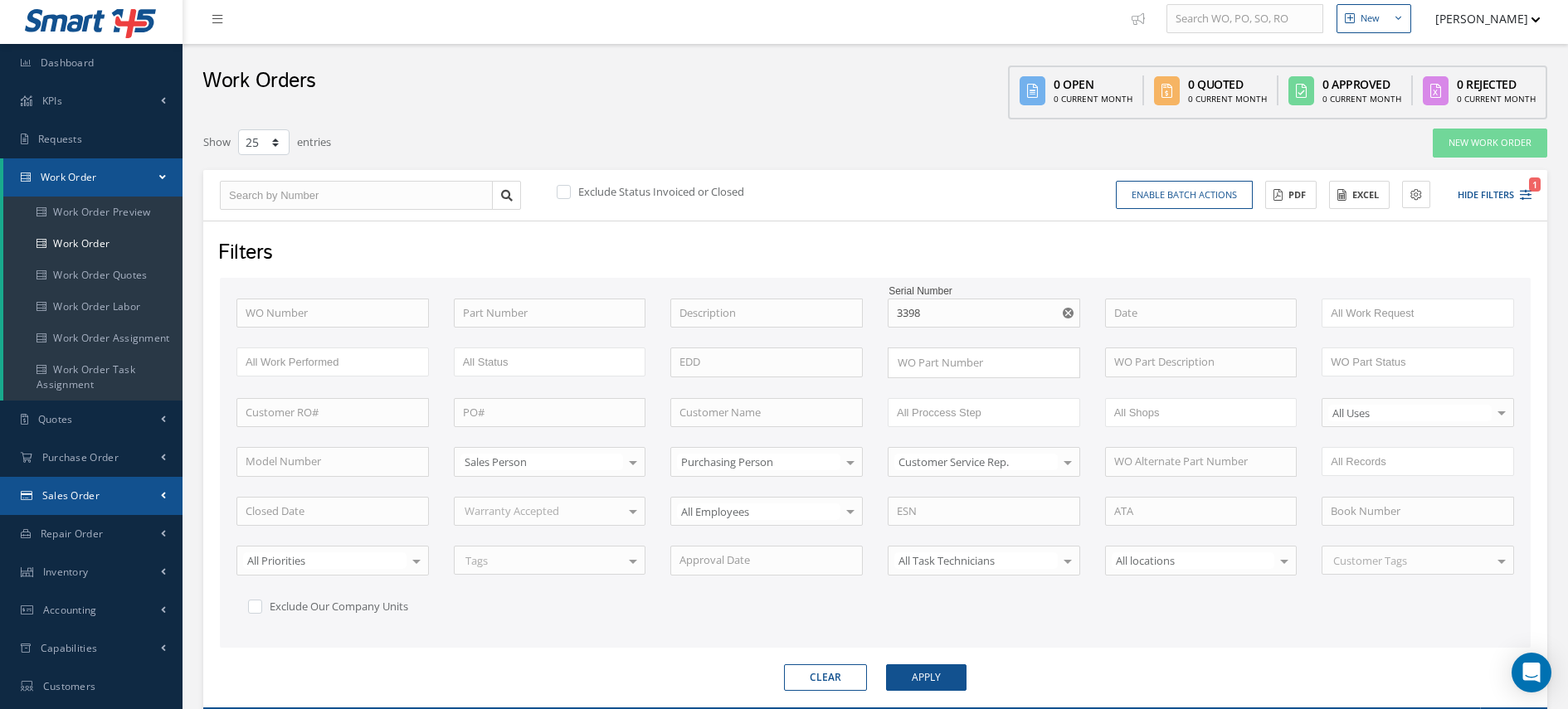
scroll to position [0, 0]
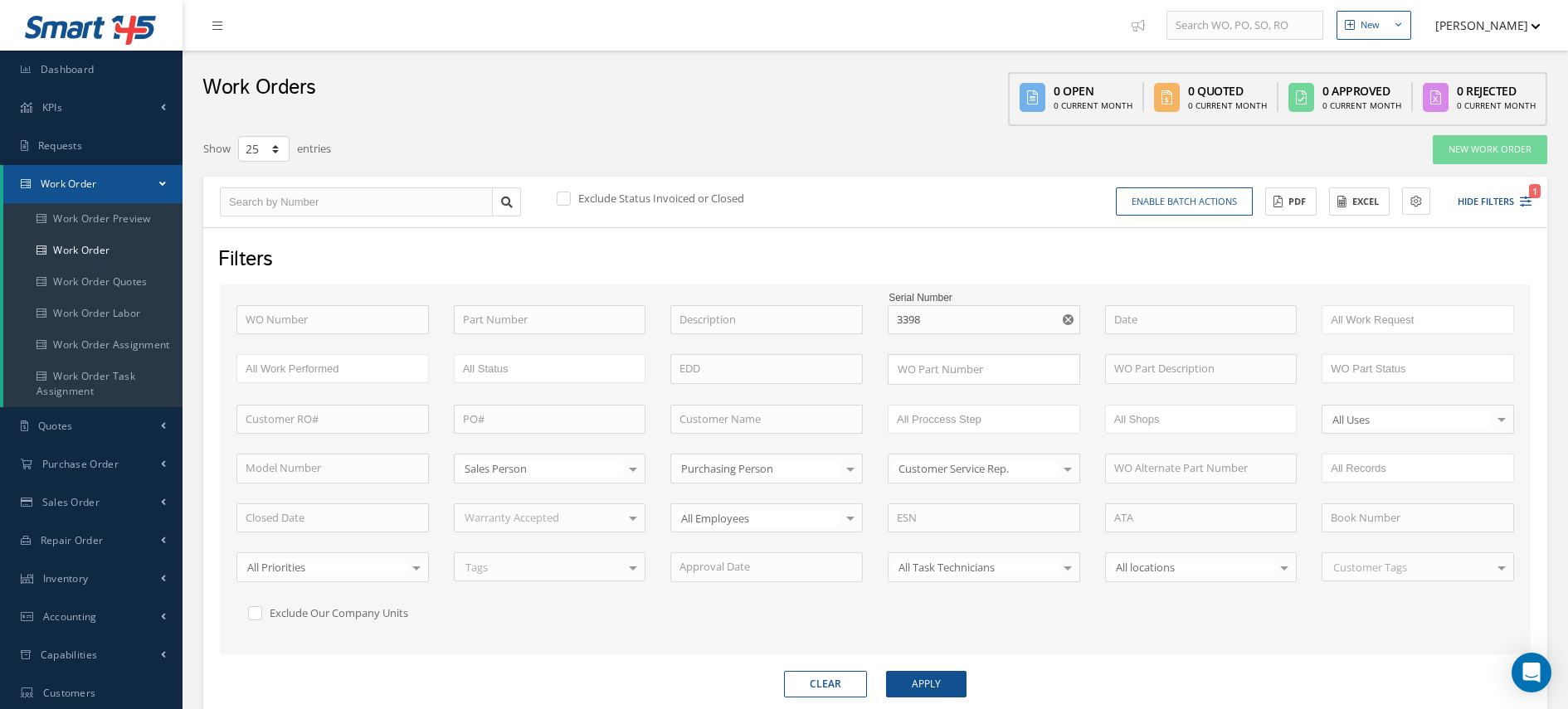
click at [1068, 317] on icon "Reset" at bounding box center [1068, 320] width 11 height 11
click at [478, 313] on input "text" at bounding box center [550, 320] width 193 height 30
paste input "8-345-03"
type input "8-345-03"
click at [343, 421] on input "text" at bounding box center [332, 419] width 193 height 30
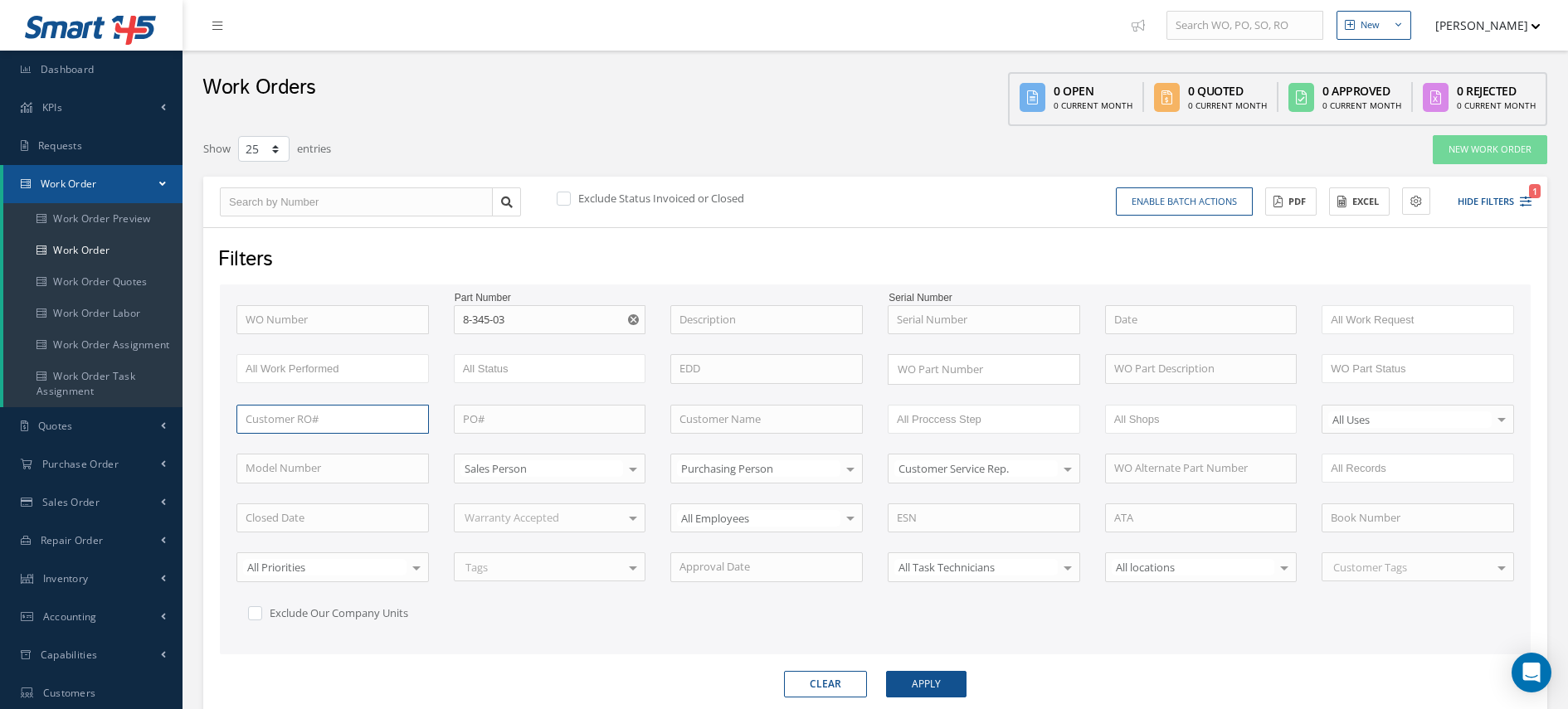
paste input "18187"
type input "18187"
click at [948, 689] on button "Apply" at bounding box center [927, 685] width 81 height 27
click at [63, 71] on span "Dashboard" at bounding box center [67, 70] width 54 height 14
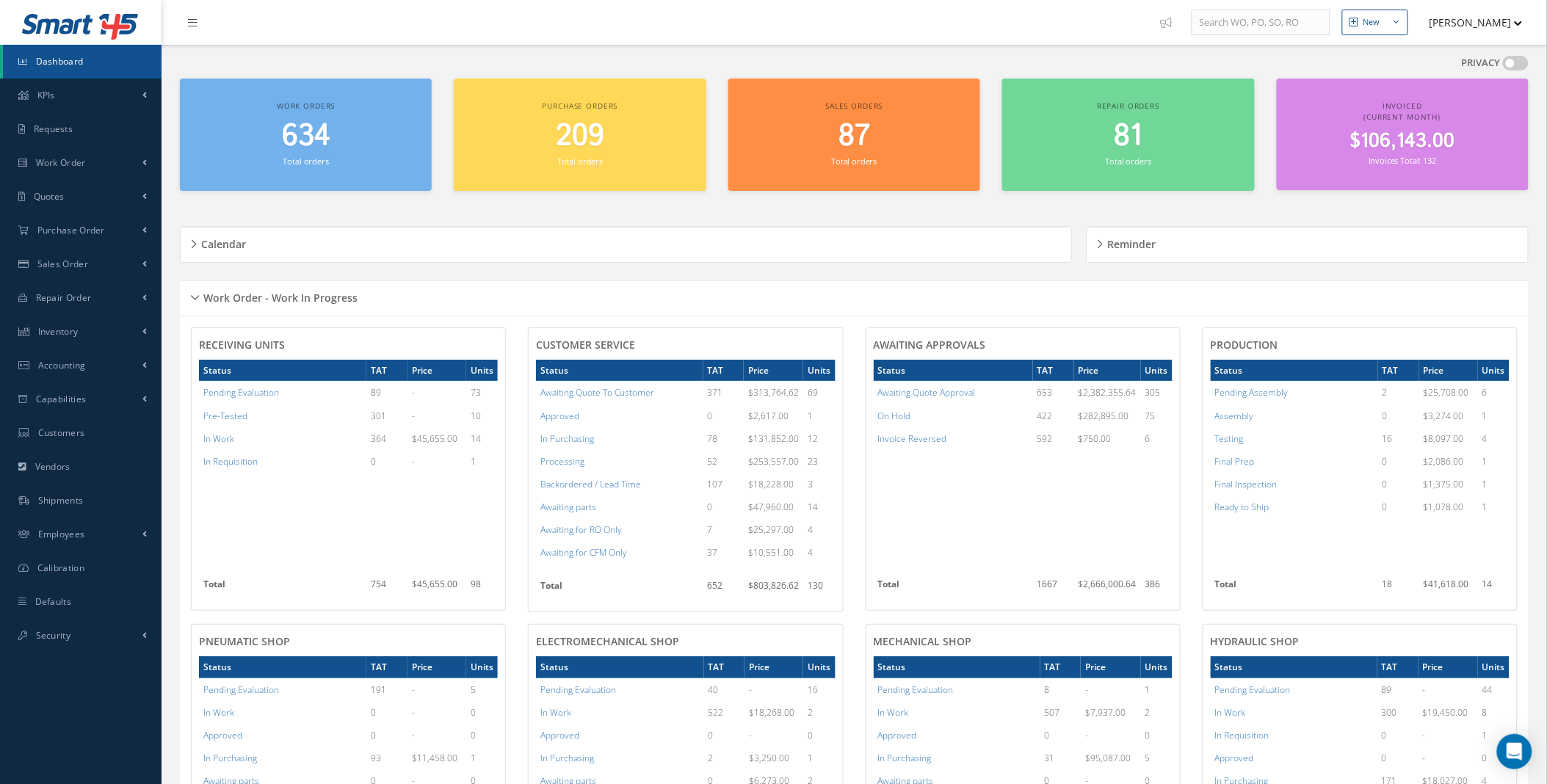
drag, startPoint x: 534, startPoint y: 485, endPoint x: 786, endPoint y: 525, distance: 255.2
click at [786, 525] on div "CUSTOMER SERVICE Status TAT Price Units Awaiting Quote To Customer 371 $313,764…" at bounding box center [685, 470] width 314 height 284
click at [642, 529] on td "Awaiting for RO Only" at bounding box center [619, 529] width 166 height 23
click at [133, 166] on link "Work Order" at bounding box center [81, 162] width 162 height 34
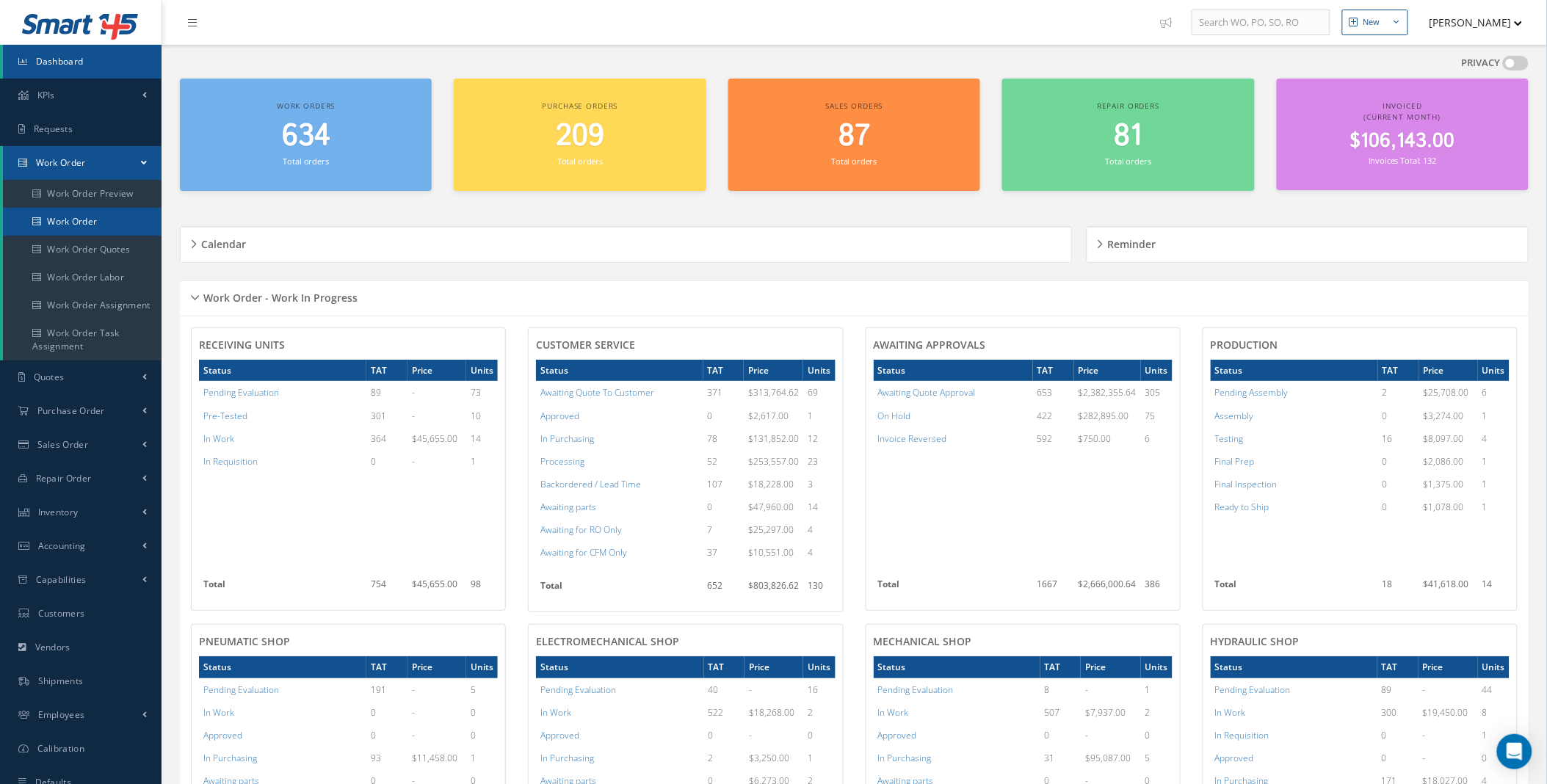
click at [96, 221] on link "Work Order" at bounding box center [82, 221] width 158 height 28
click at [575, 528] on a=18&excludeInternalCustomer=true&excludeInvoicedOrClosed=true&&filtersHidded"] "Awaiting for RO Only" at bounding box center [581, 530] width 82 height 13
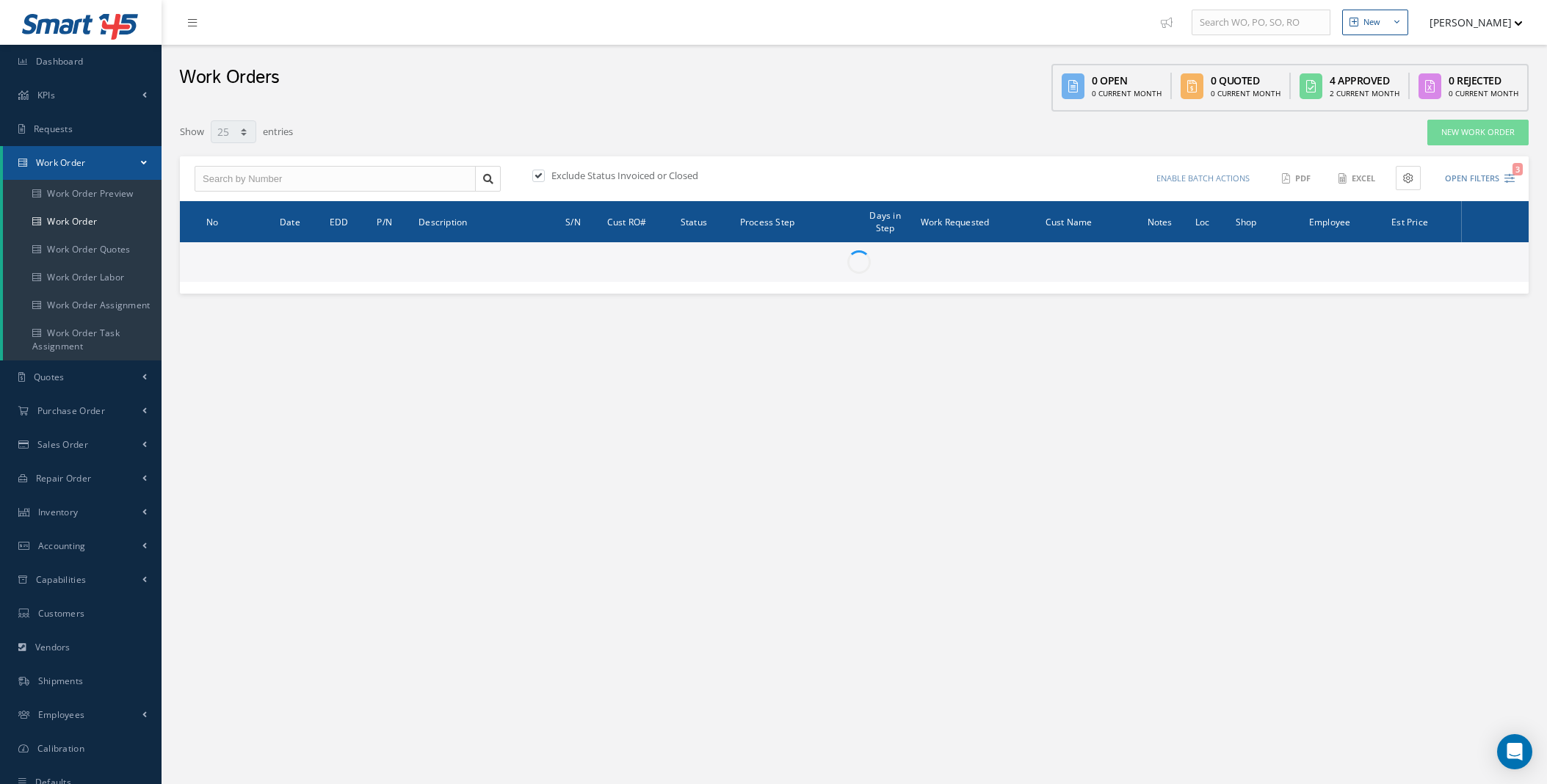
select select "25"
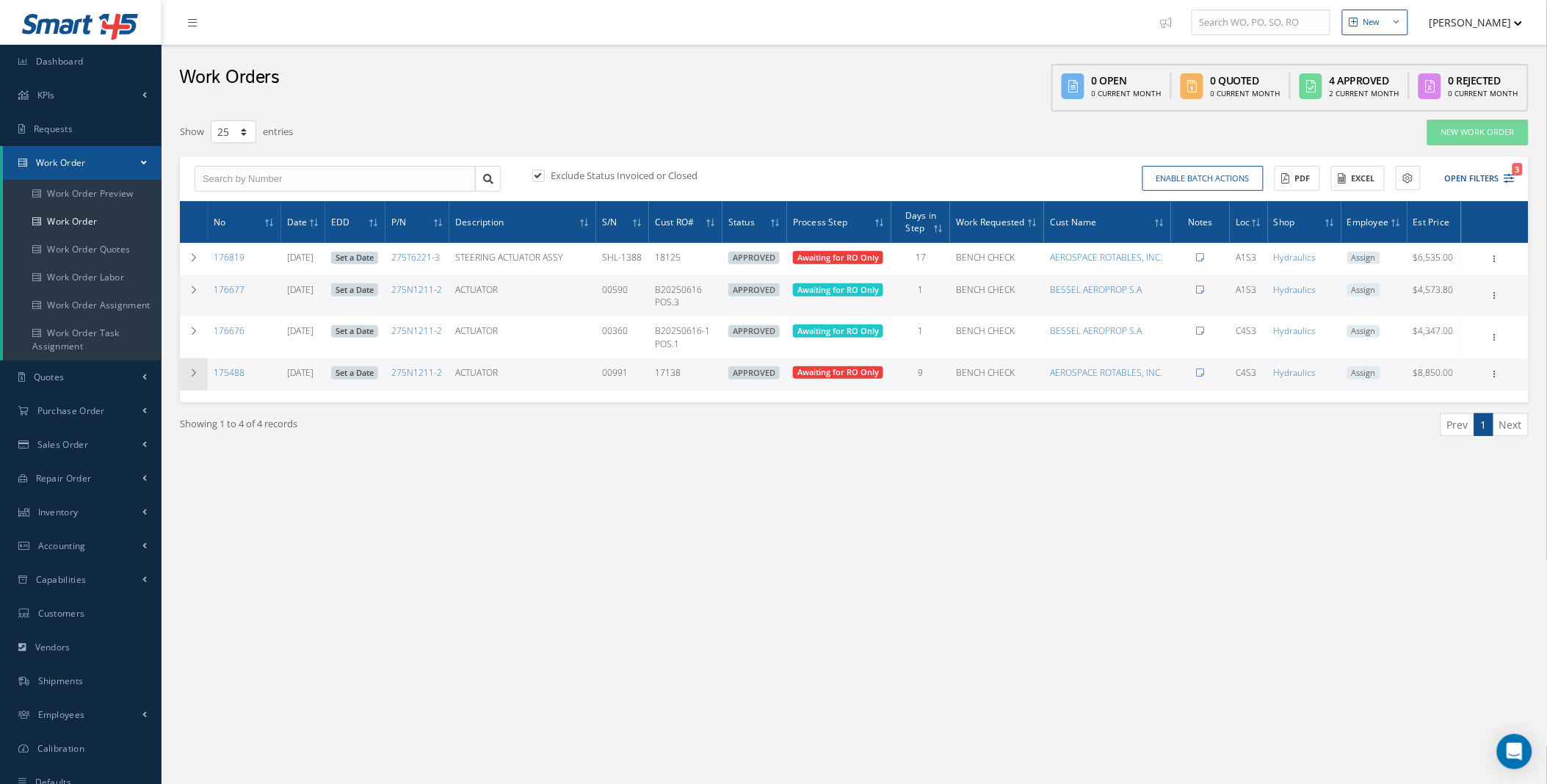
click at [196, 373] on icon at bounding box center [193, 372] width 10 height 9
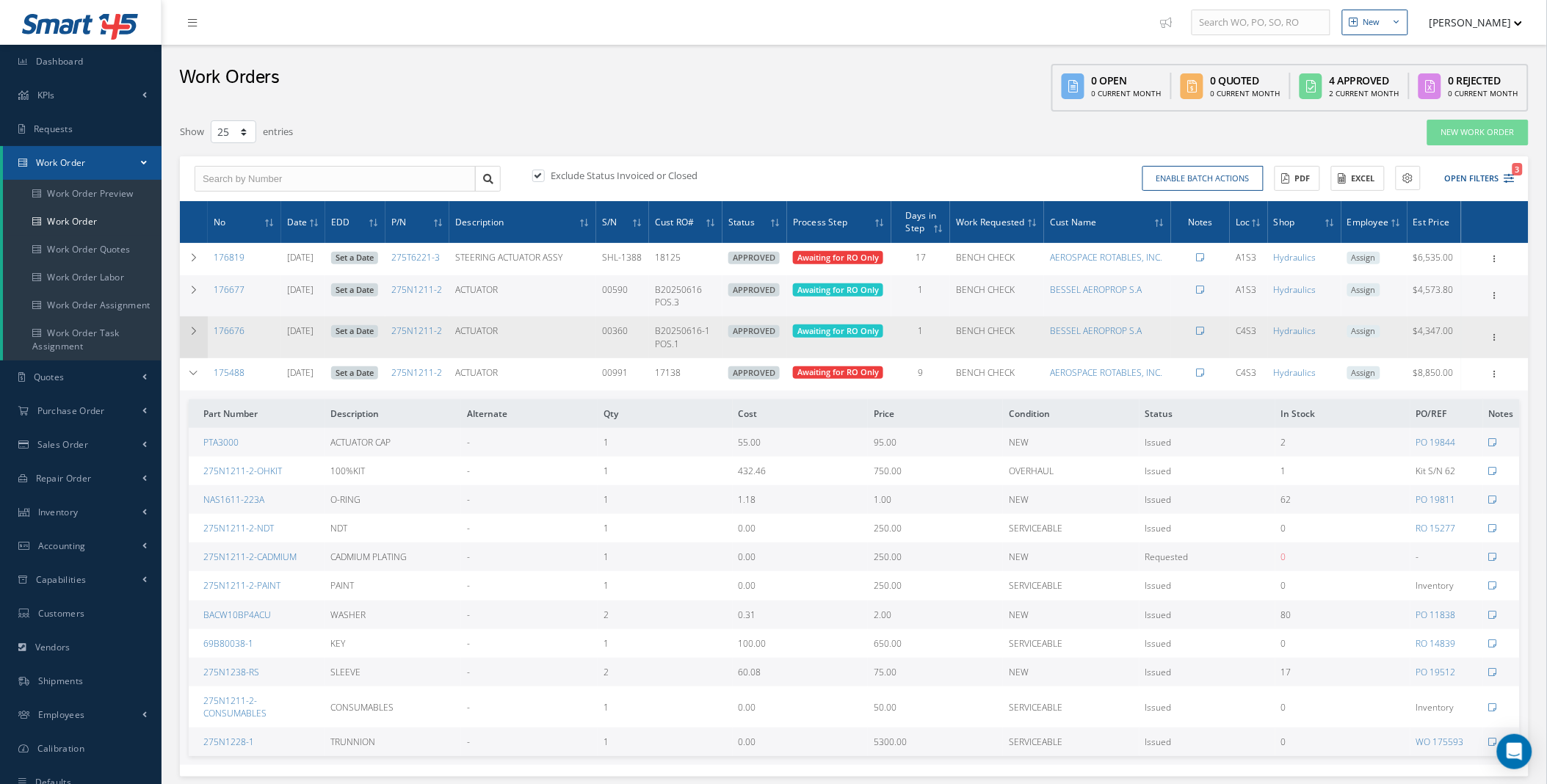
click at [198, 331] on icon at bounding box center [193, 330] width 10 height 9
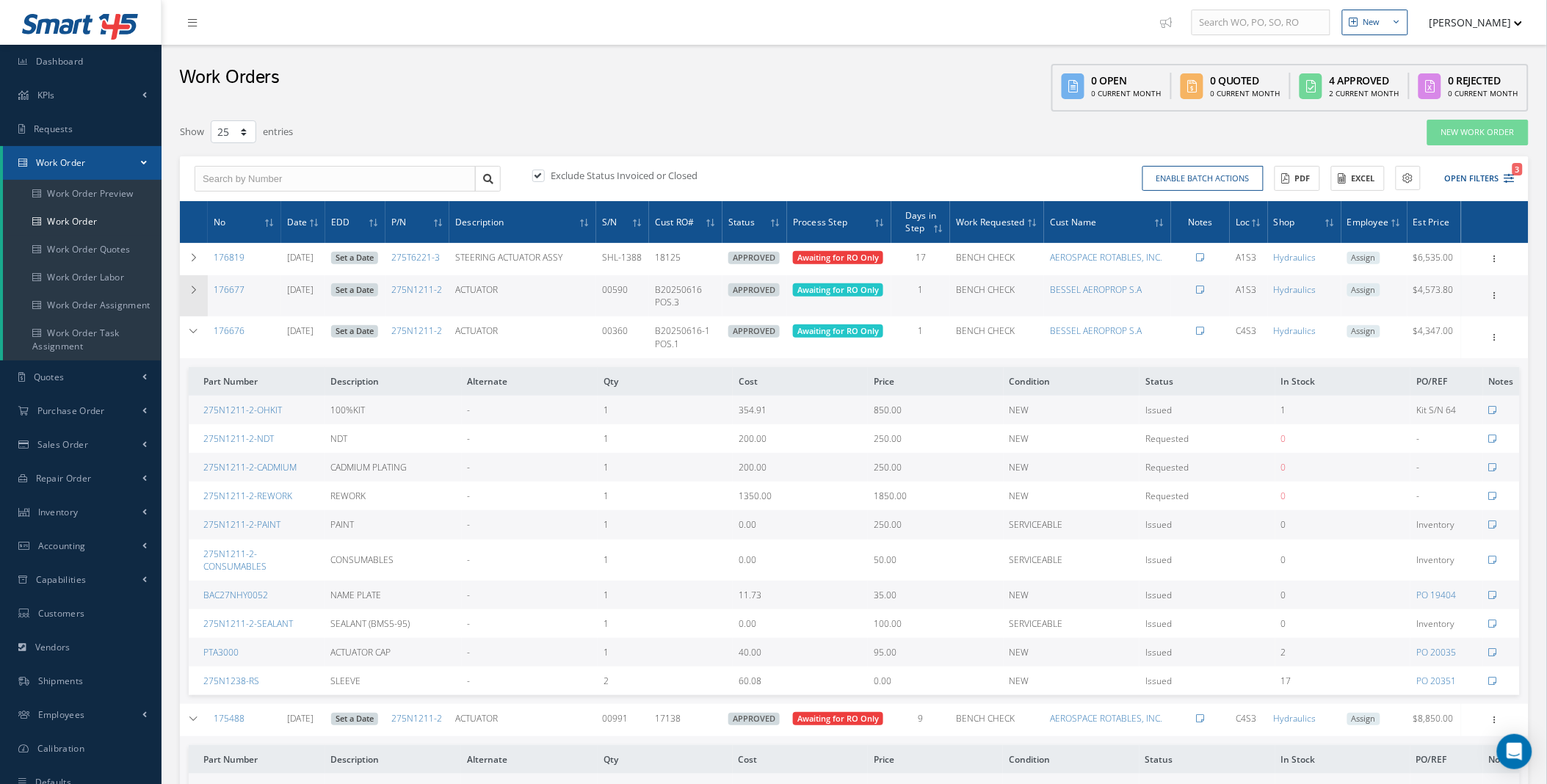
click at [196, 299] on td at bounding box center [193, 296] width 28 height 41
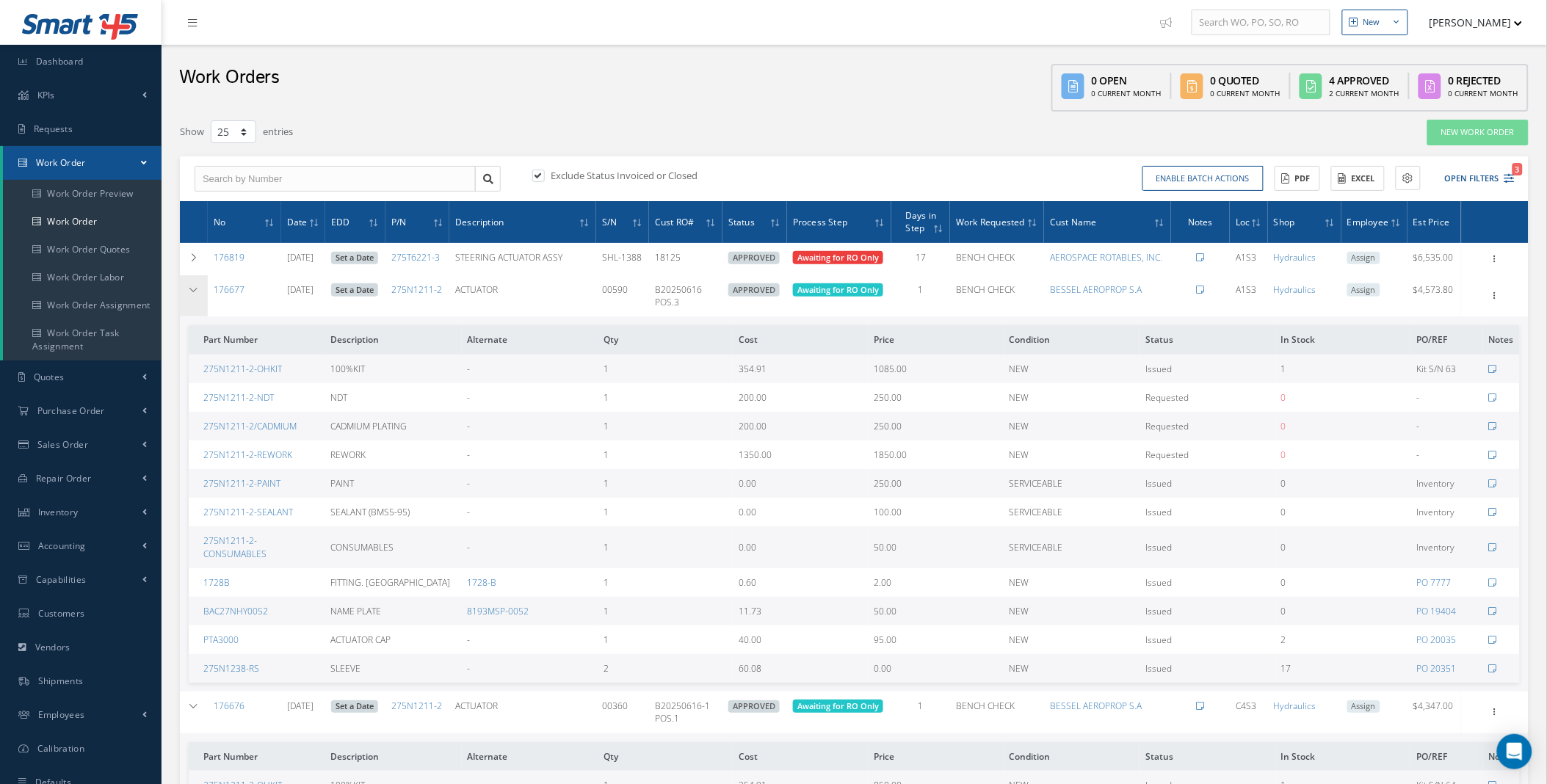
click at [192, 283] on td at bounding box center [193, 296] width 28 height 41
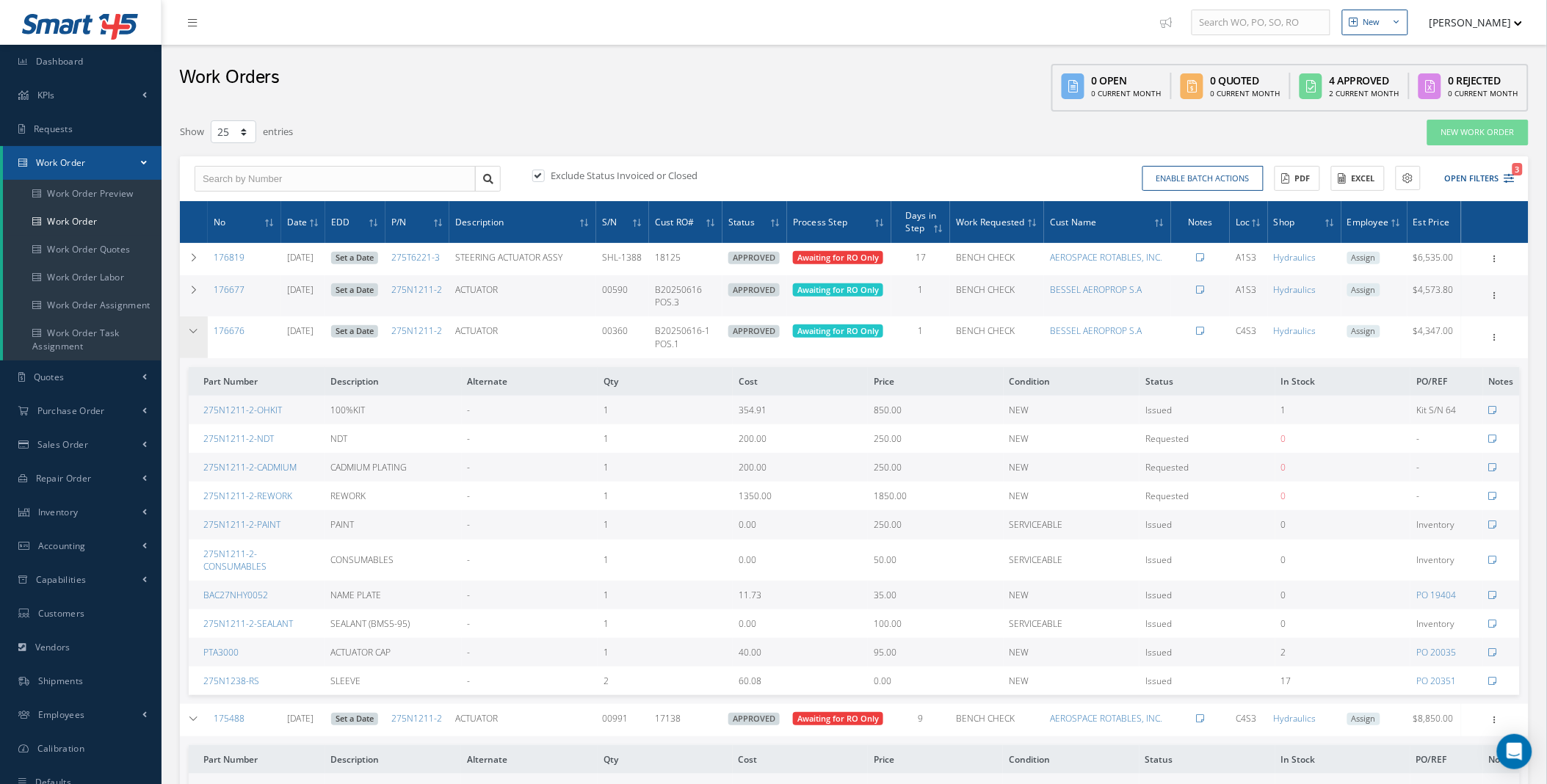
click at [184, 336] on td at bounding box center [193, 337] width 28 height 41
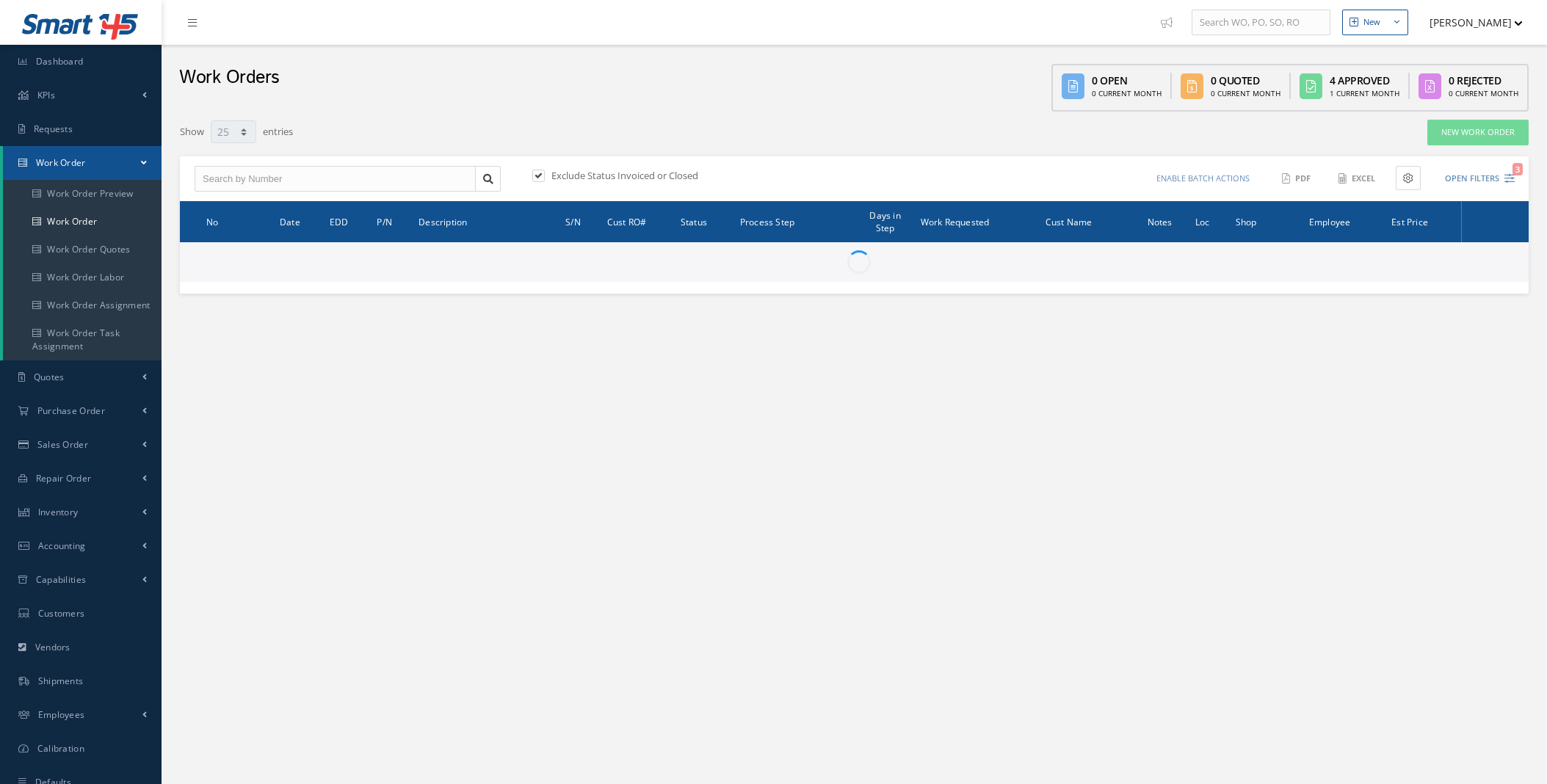
select select "25"
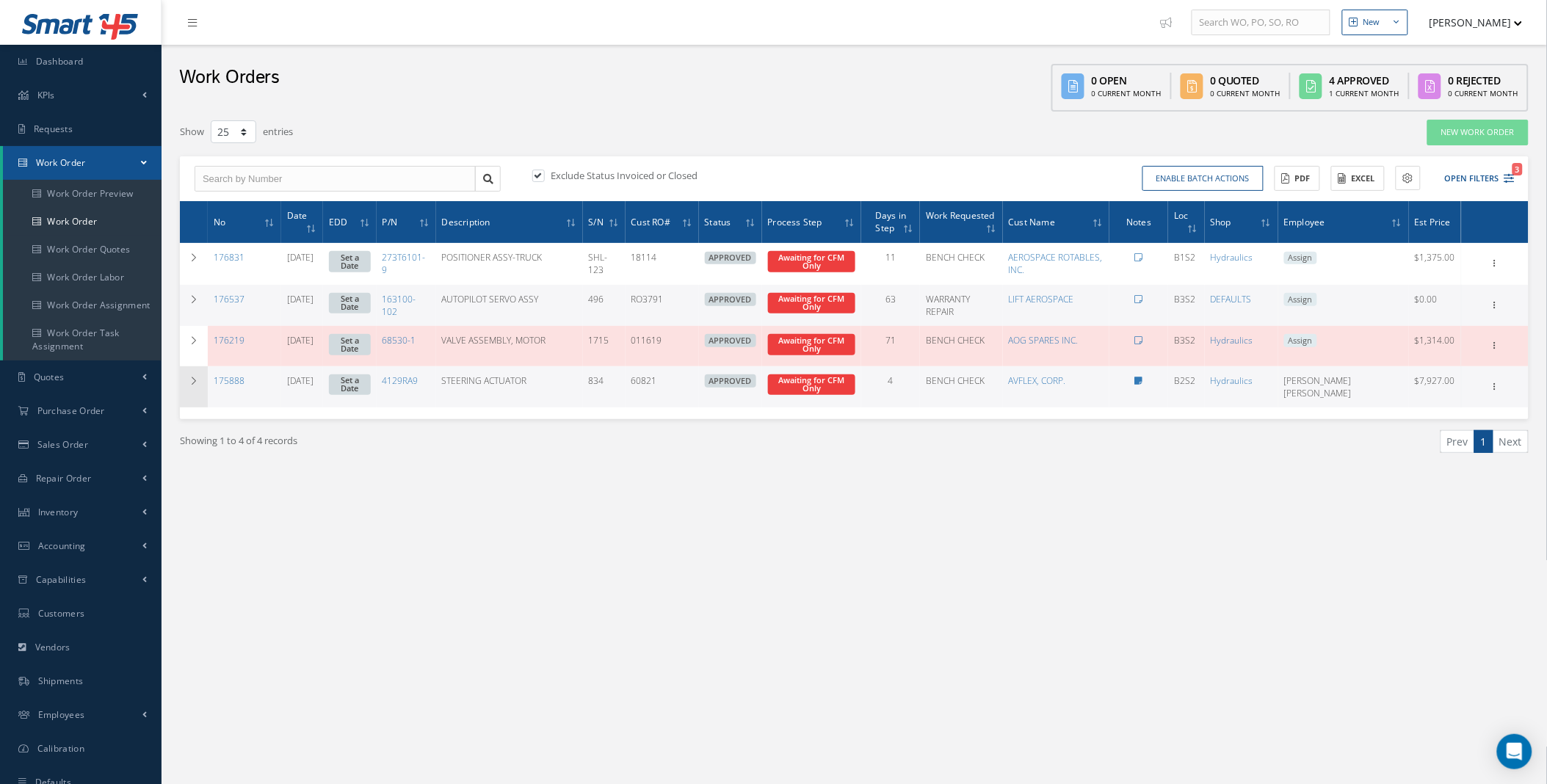
click at [187, 366] on td at bounding box center [193, 386] width 28 height 41
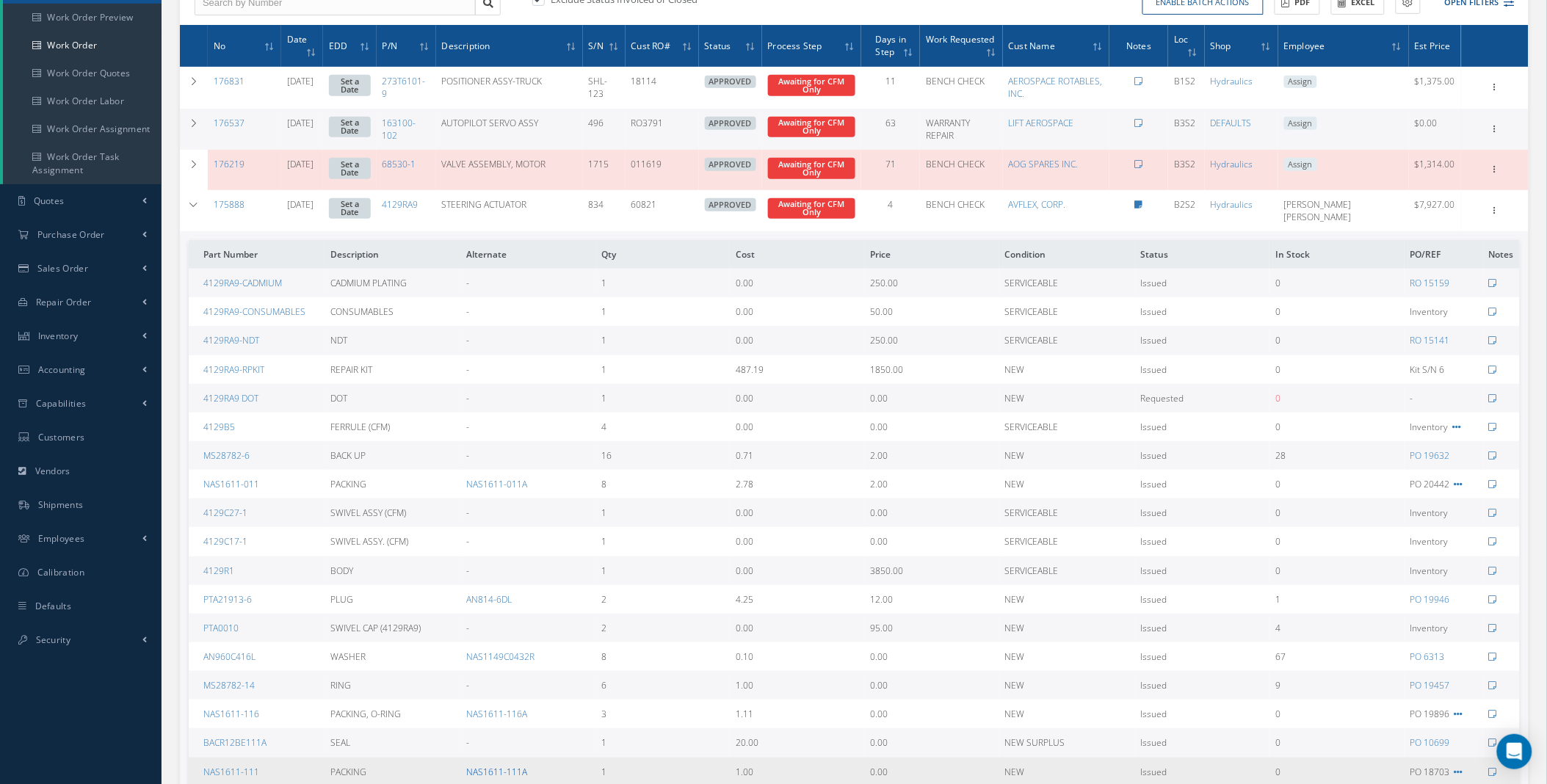
scroll to position [720, 0]
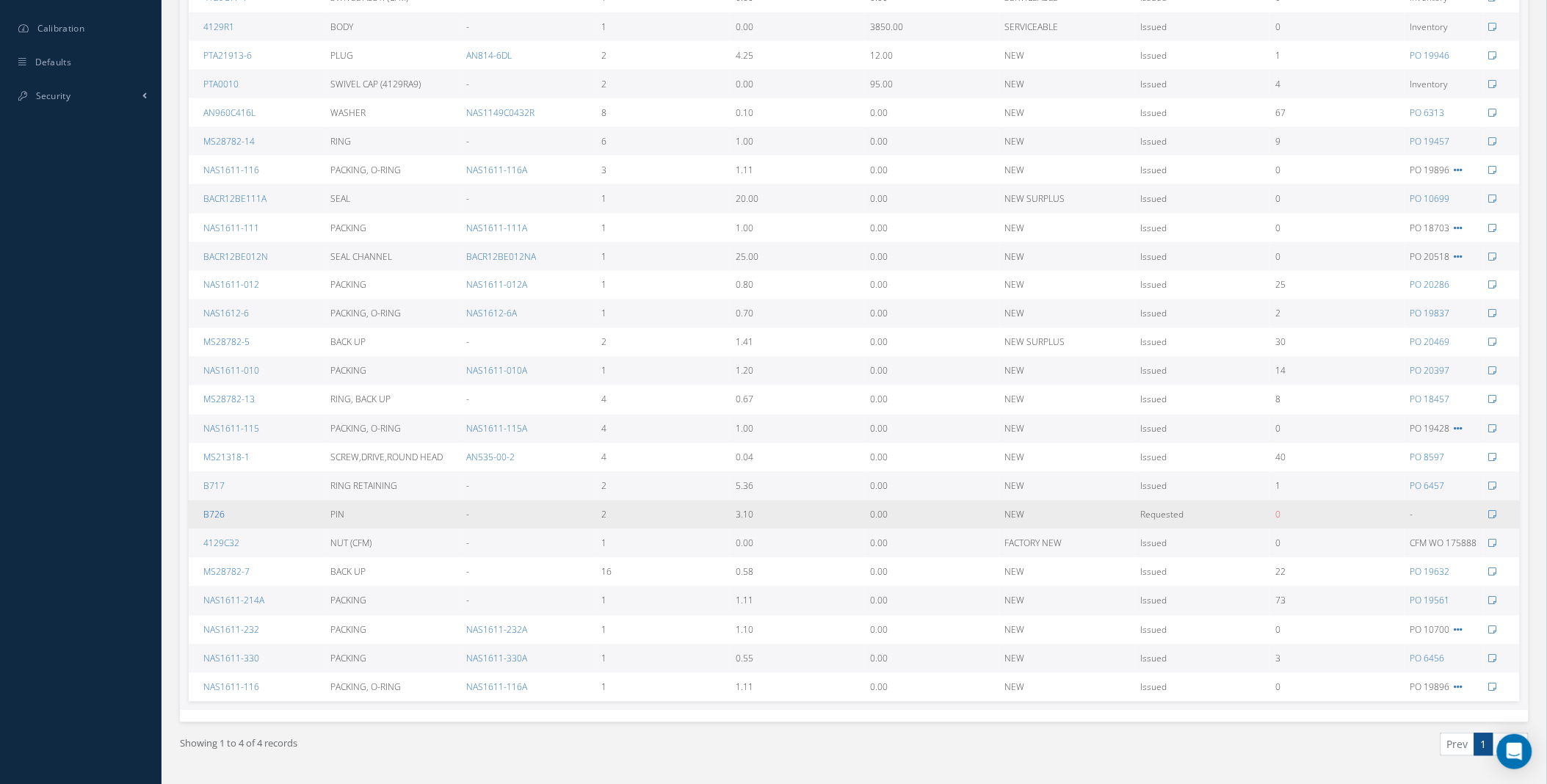
click at [213, 508] on link "B726" at bounding box center [214, 515] width 21 height 13
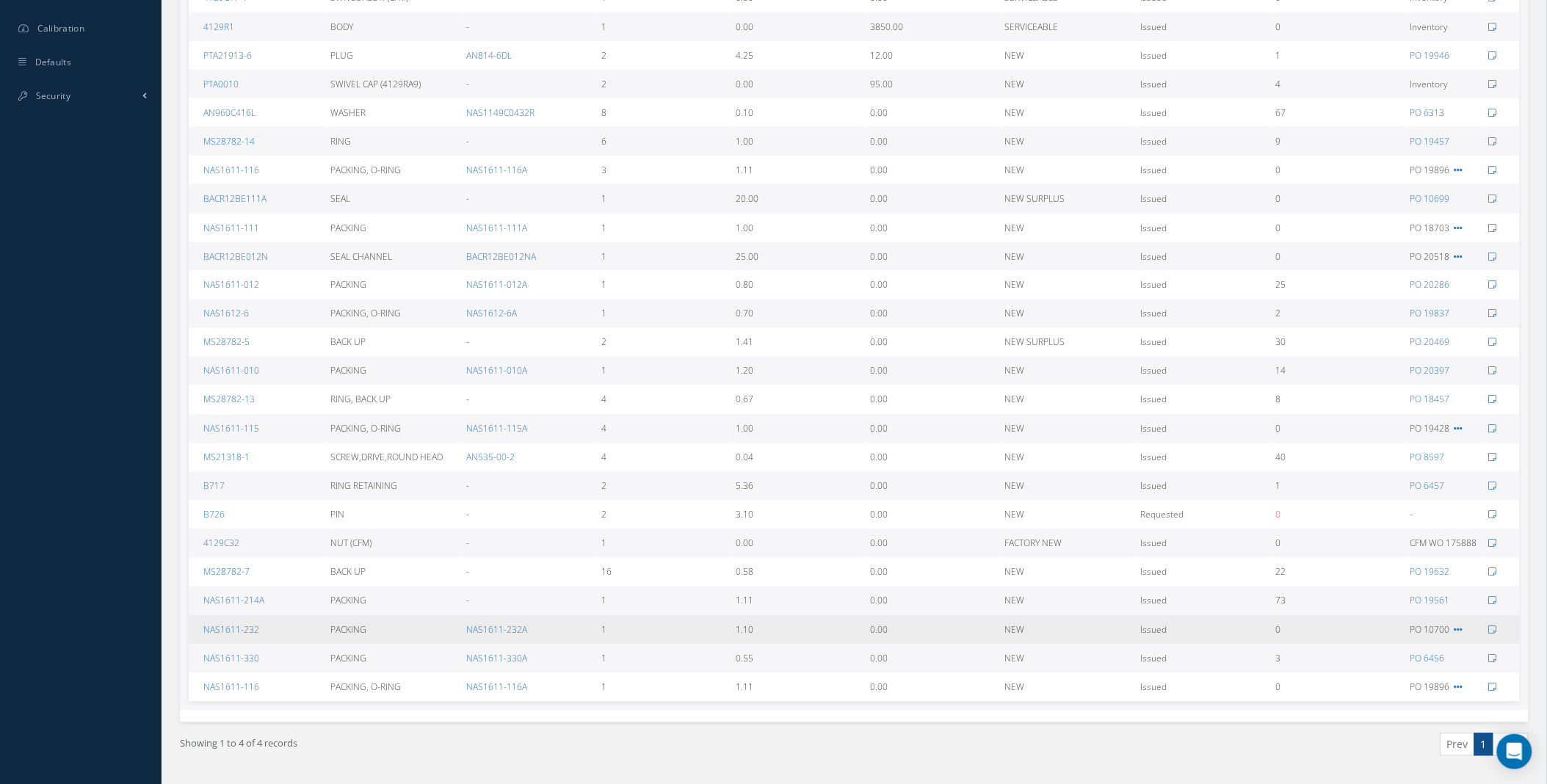
scroll to position [176, 0]
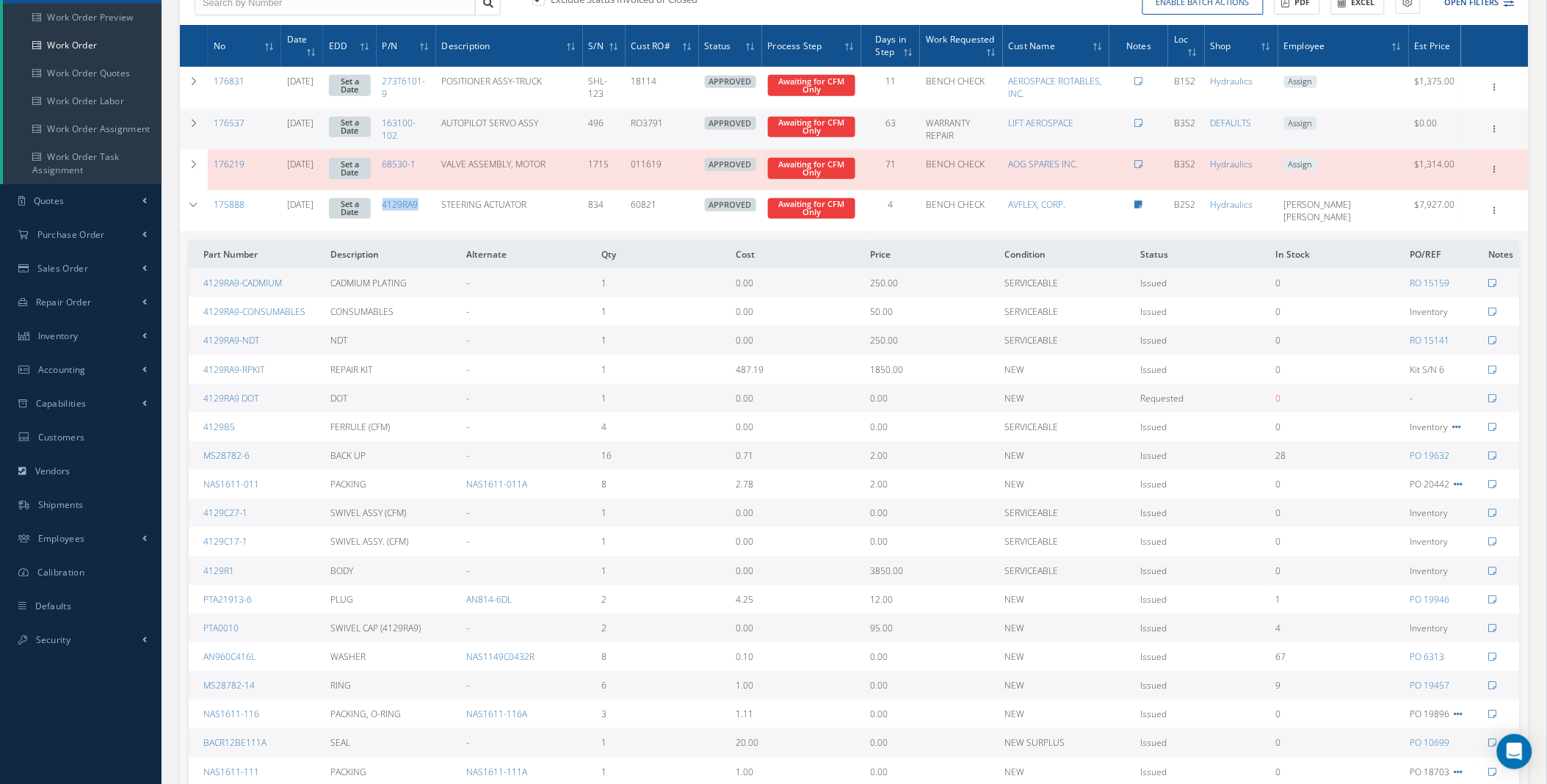
drag, startPoint x: 445, startPoint y: 178, endPoint x: 407, endPoint y: 185, distance: 38.6
click at [407, 190] on td "4129RA9" at bounding box center [406, 211] width 59 height 41
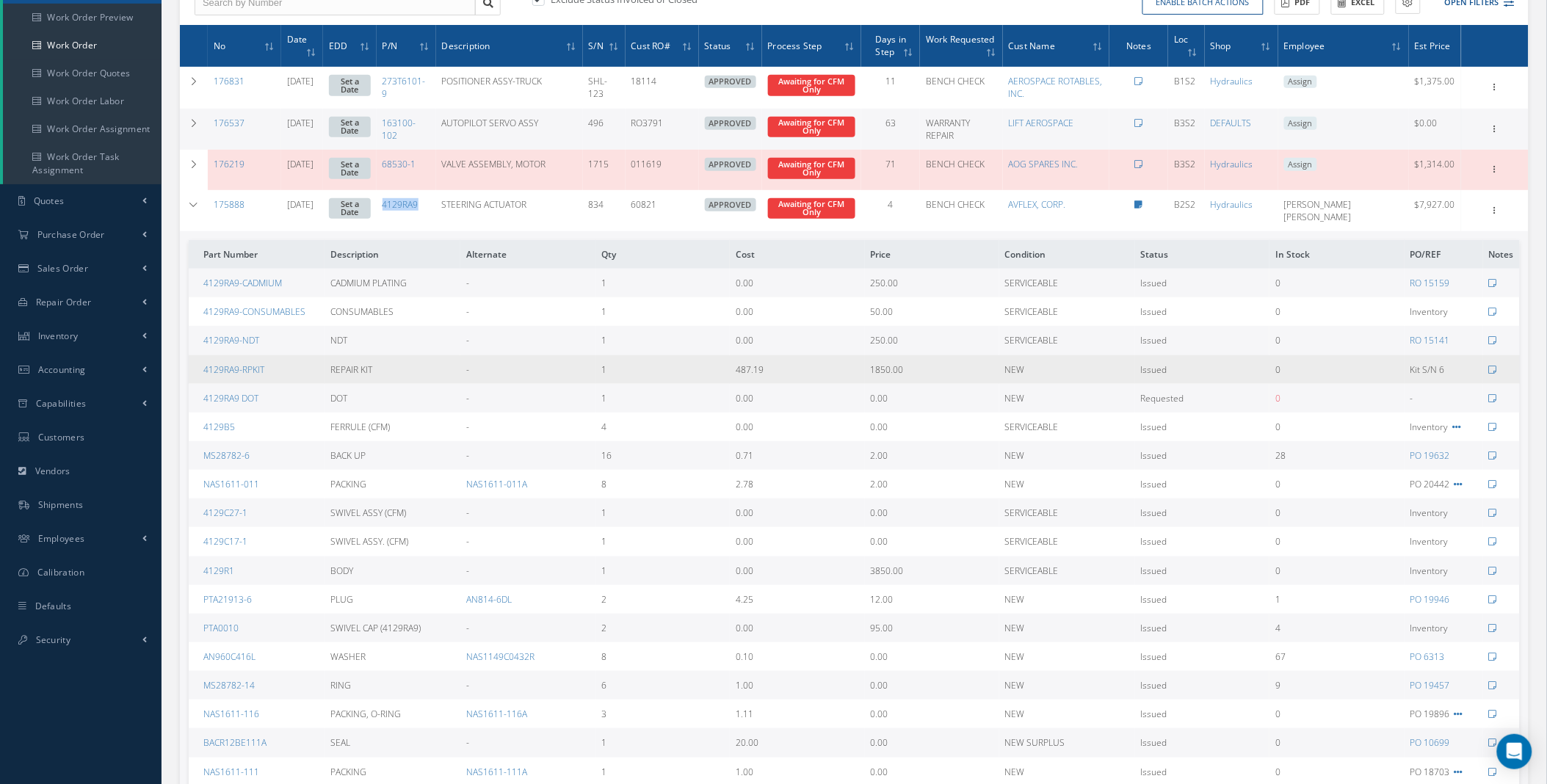
copy link "4129RA9"
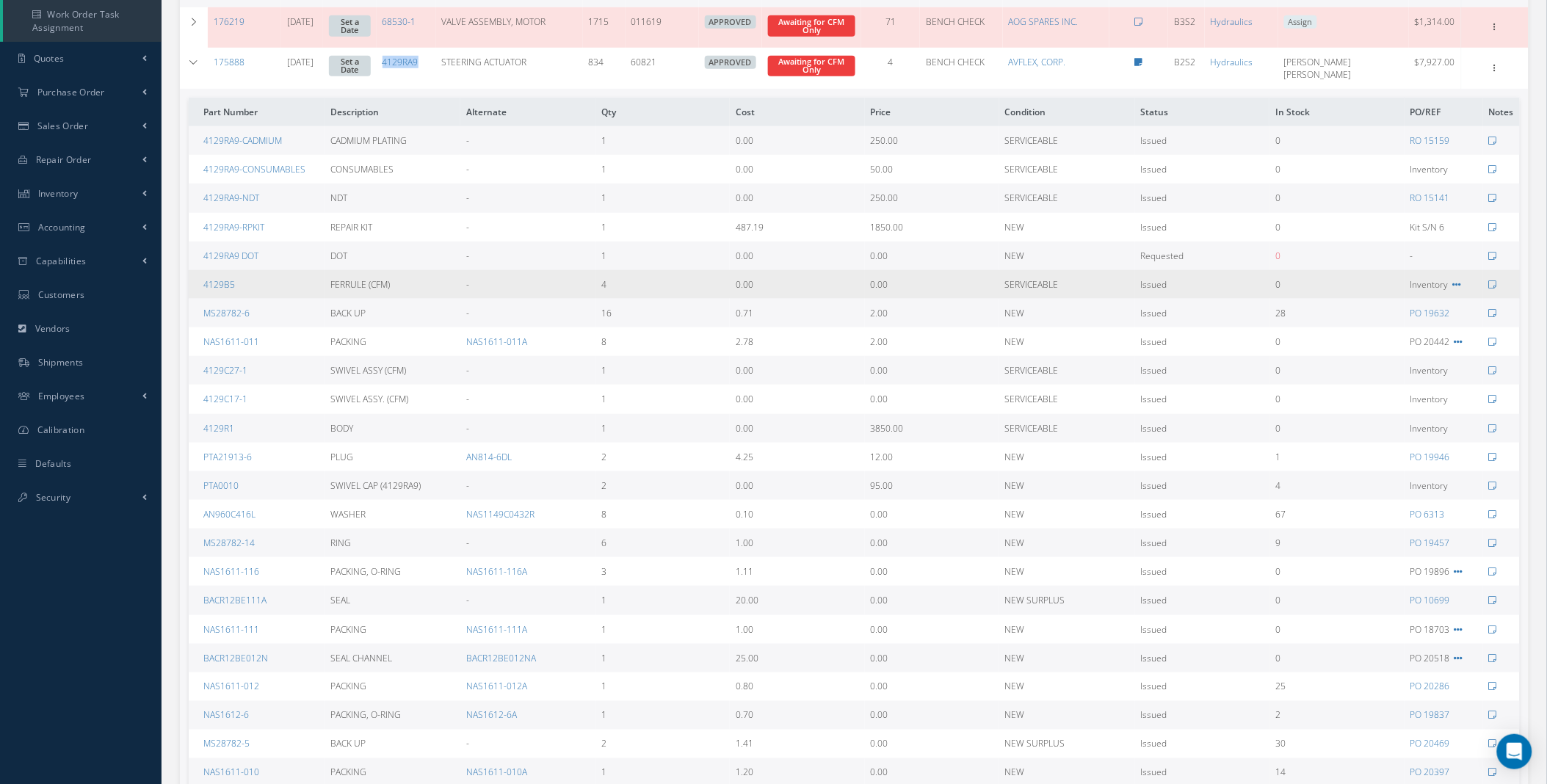
scroll to position [0, 0]
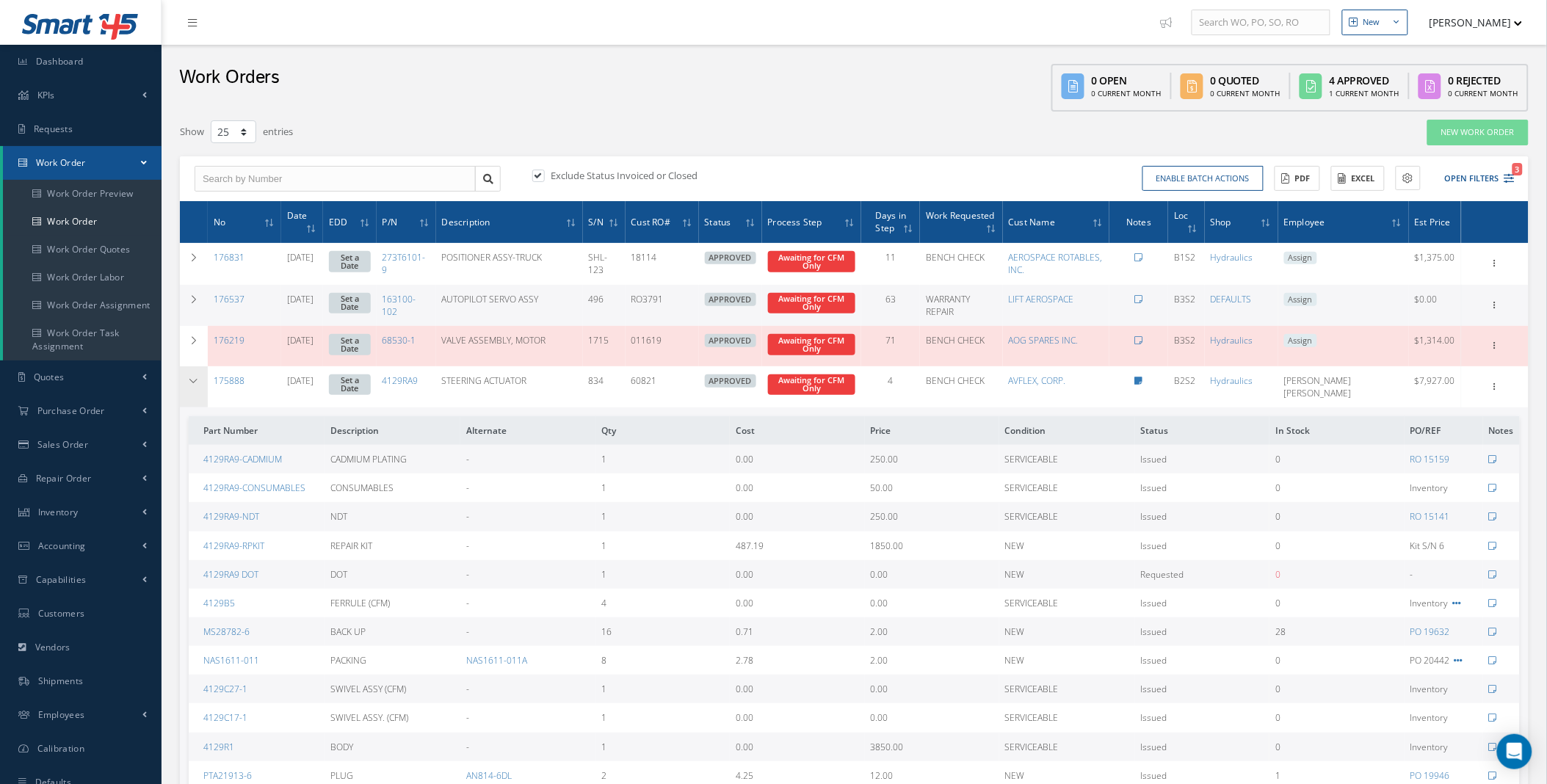
click at [196, 376] on icon at bounding box center [193, 380] width 10 height 9
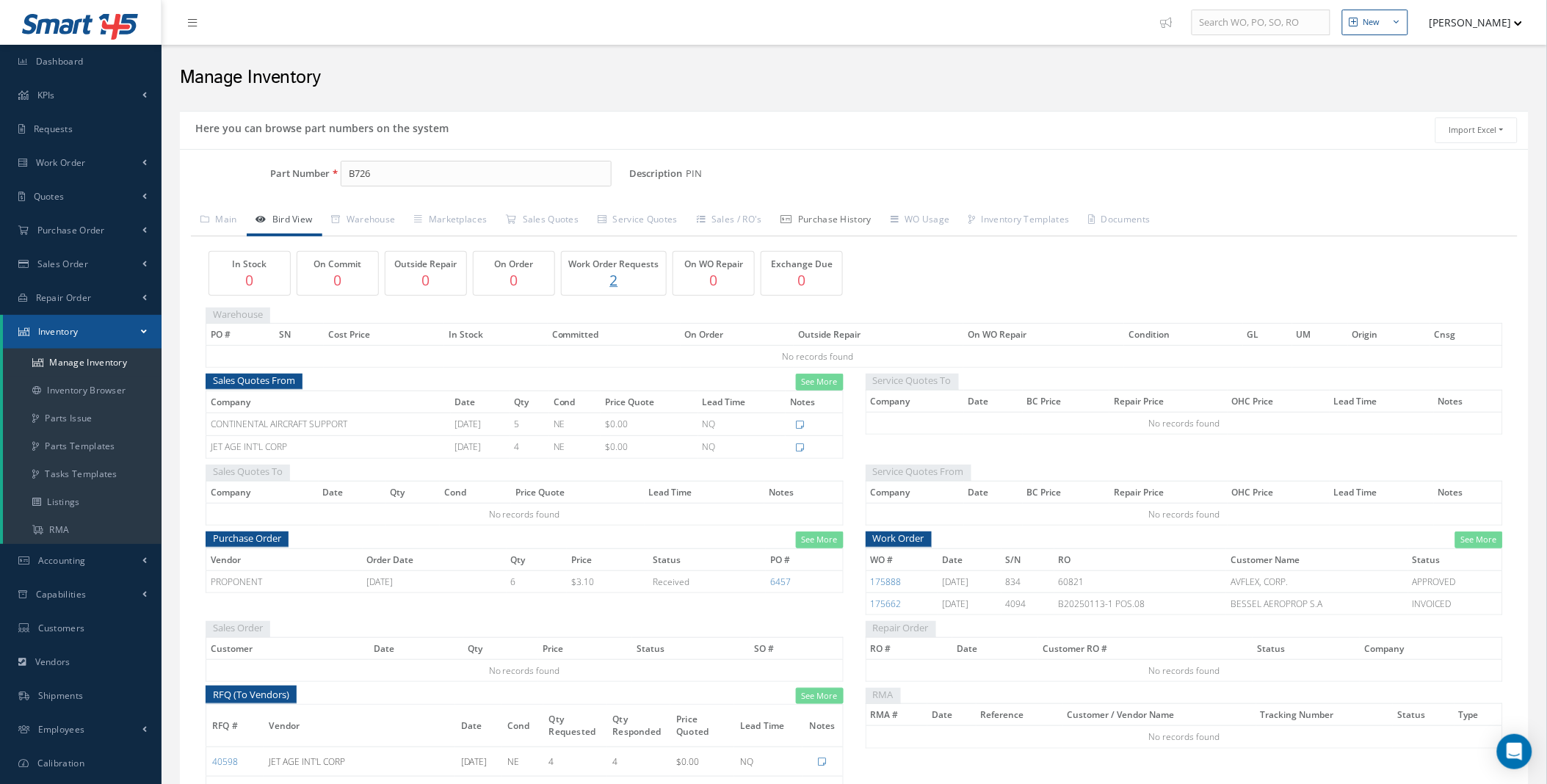
click at [871, 218] on link "Purchase History" at bounding box center [826, 220] width 109 height 31
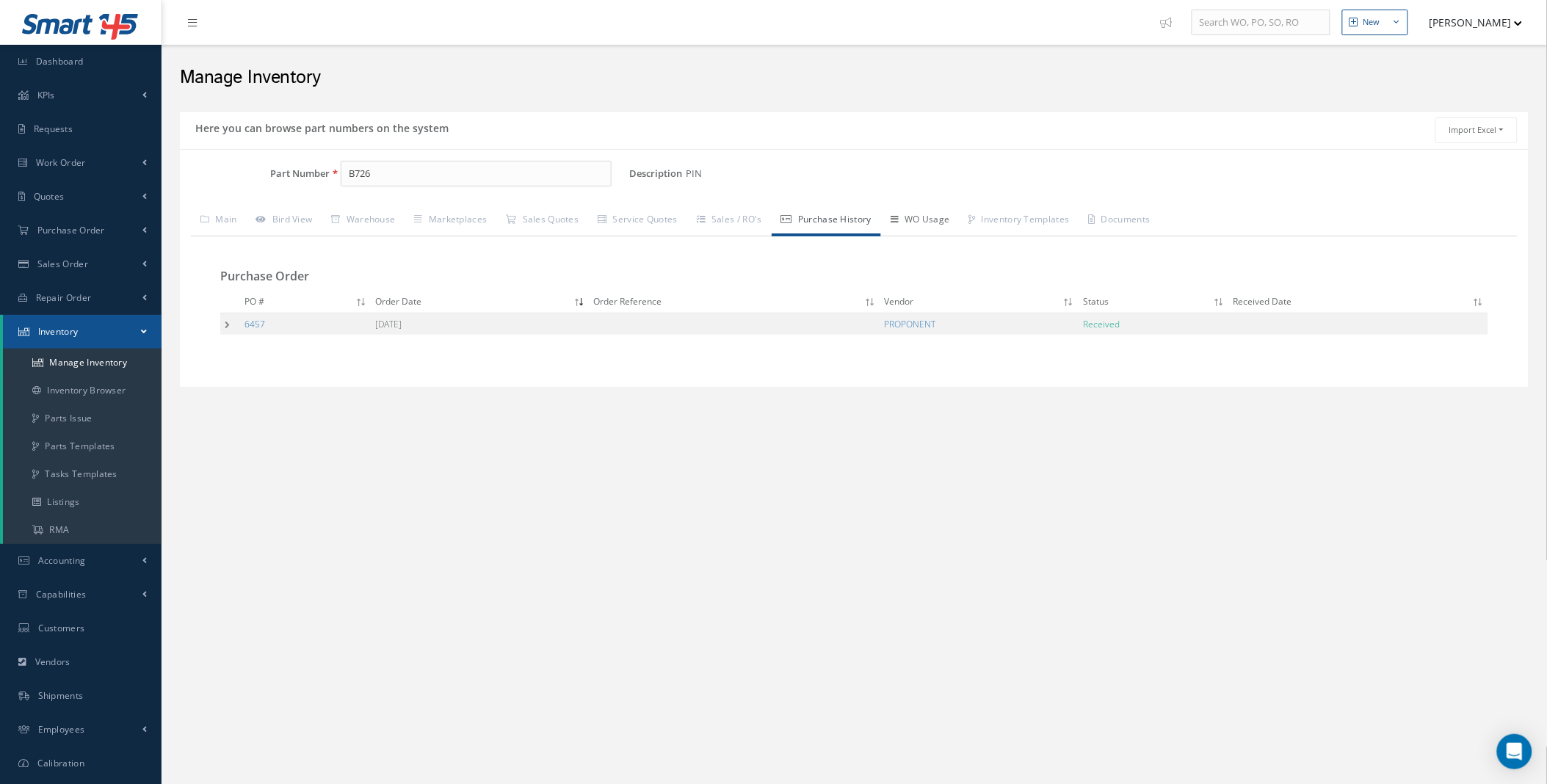
click at [934, 220] on link "WO Usage" at bounding box center [920, 220] width 78 height 31
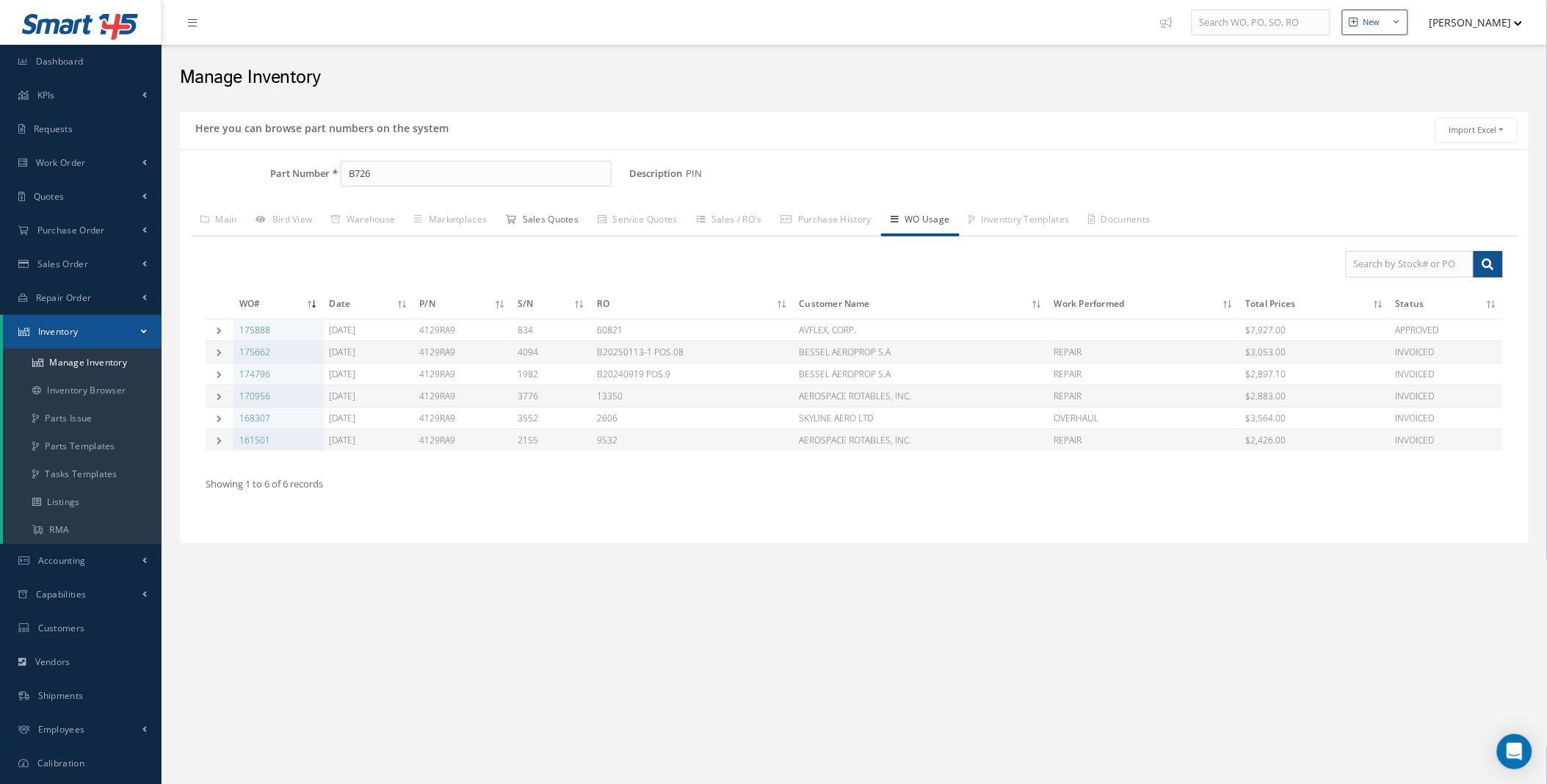
click at [547, 218] on link "Sales Quotes" at bounding box center [542, 220] width 92 height 31
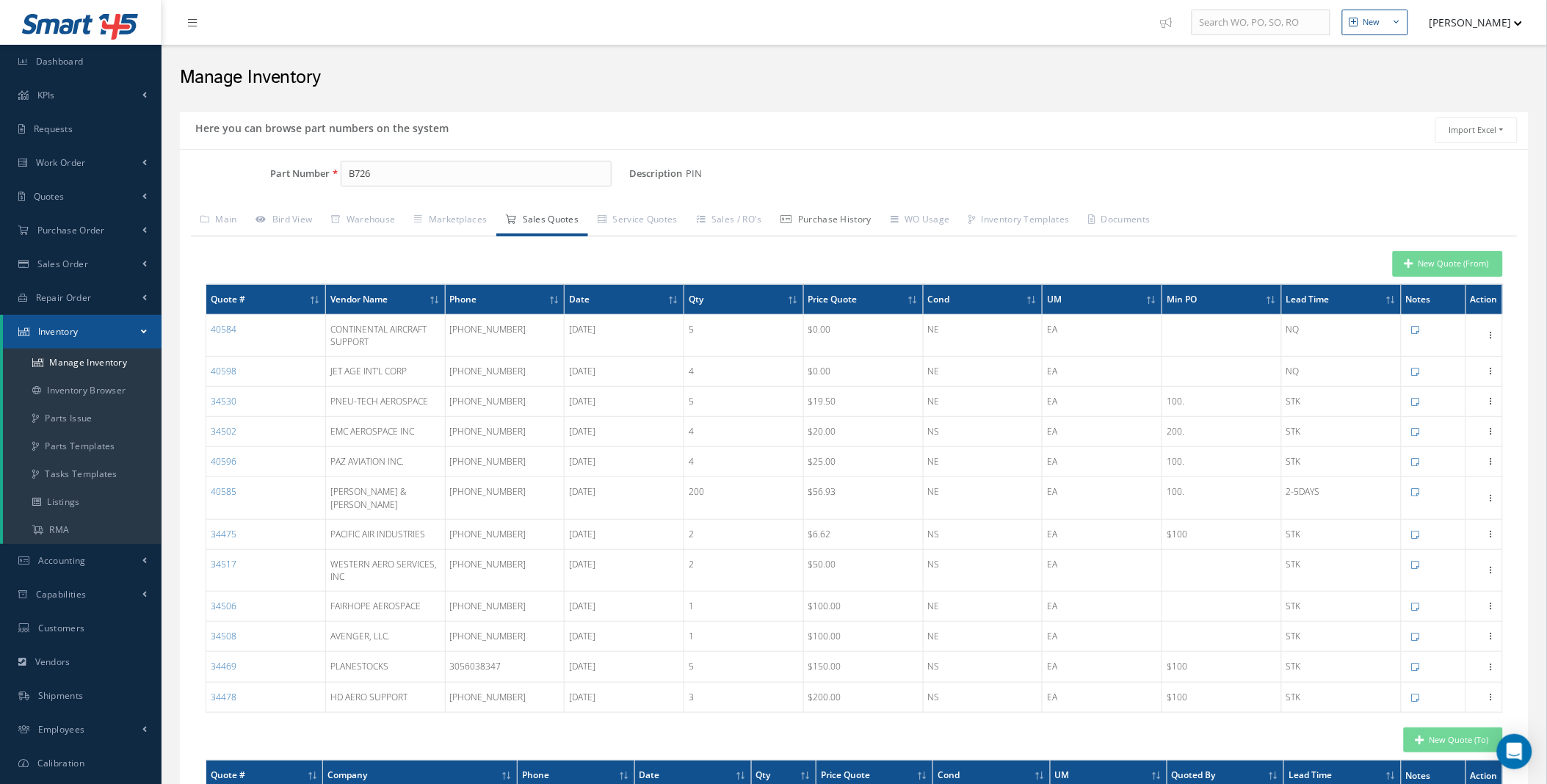
click at [856, 217] on link "Purchase History" at bounding box center [826, 220] width 109 height 31
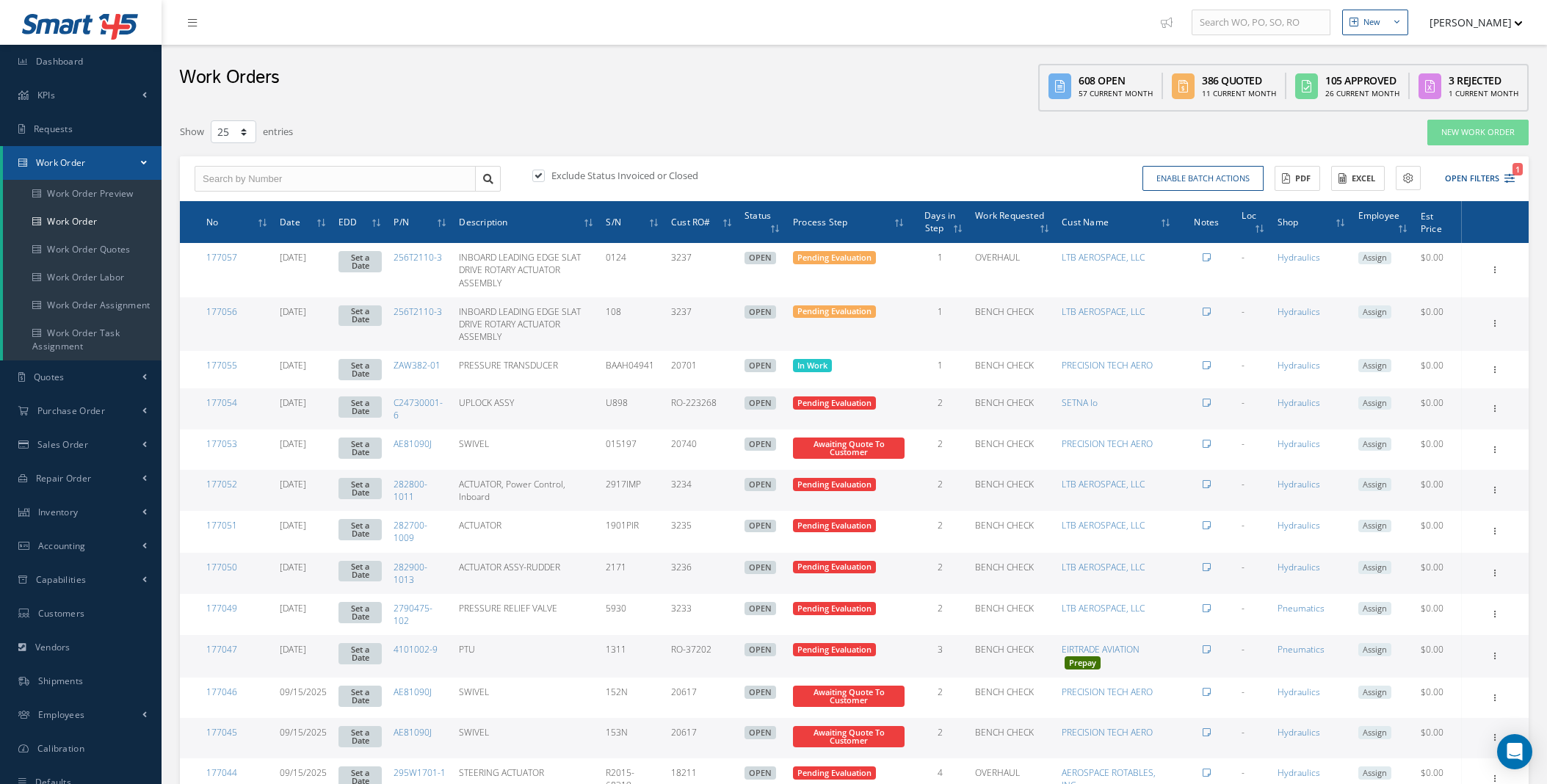
select select "25"
drag, startPoint x: 1497, startPoint y: 169, endPoint x: 1479, endPoint y: 175, distance: 19.0
click at [1497, 169] on button "Open Filters 1" at bounding box center [1473, 178] width 83 height 25
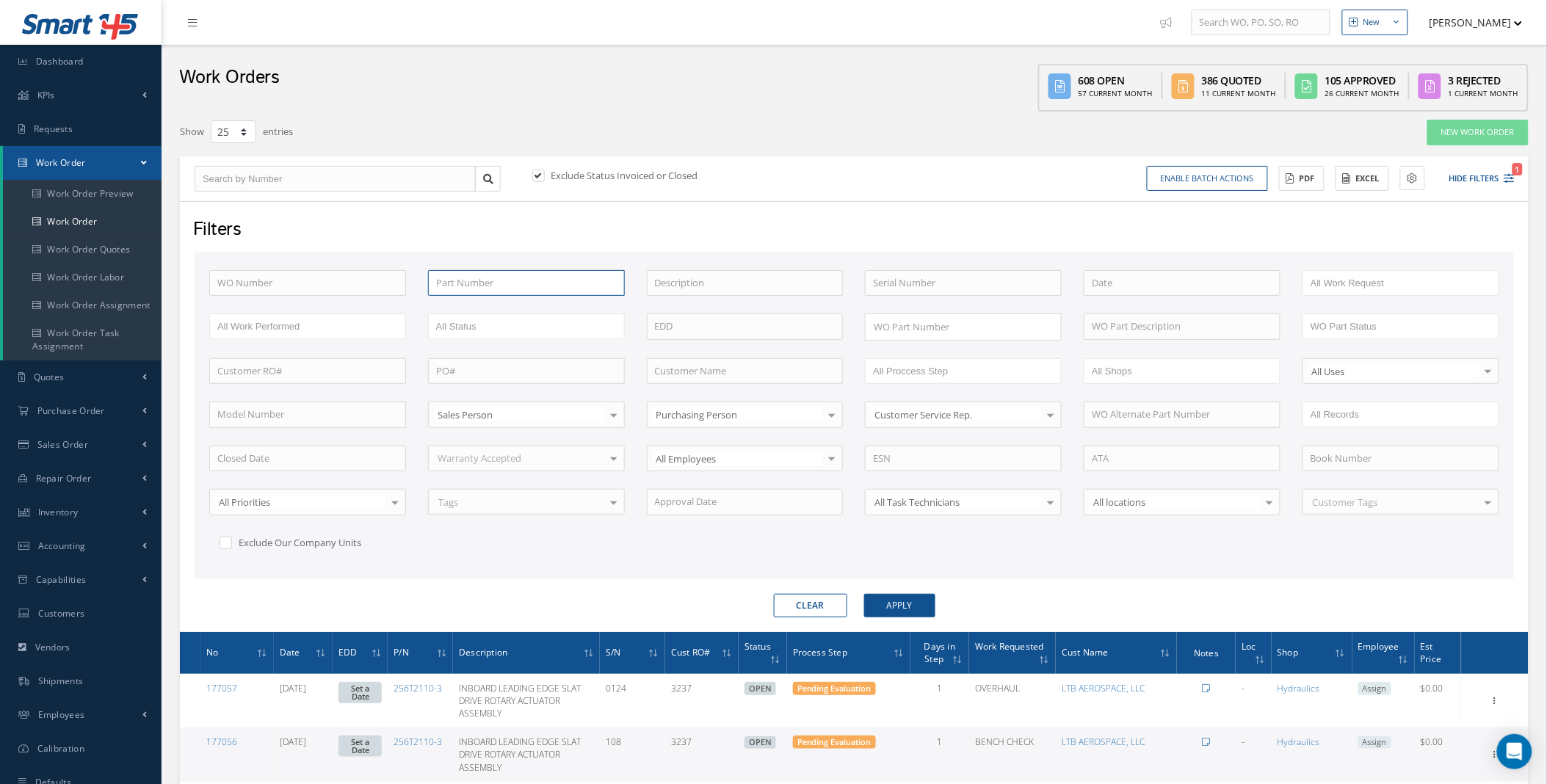
click at [478, 285] on input "text" at bounding box center [526, 283] width 196 height 26
paste input "4129RA9"
type input "4129RA9"
click at [864, 594] on button "Apply" at bounding box center [900, 606] width 71 height 24
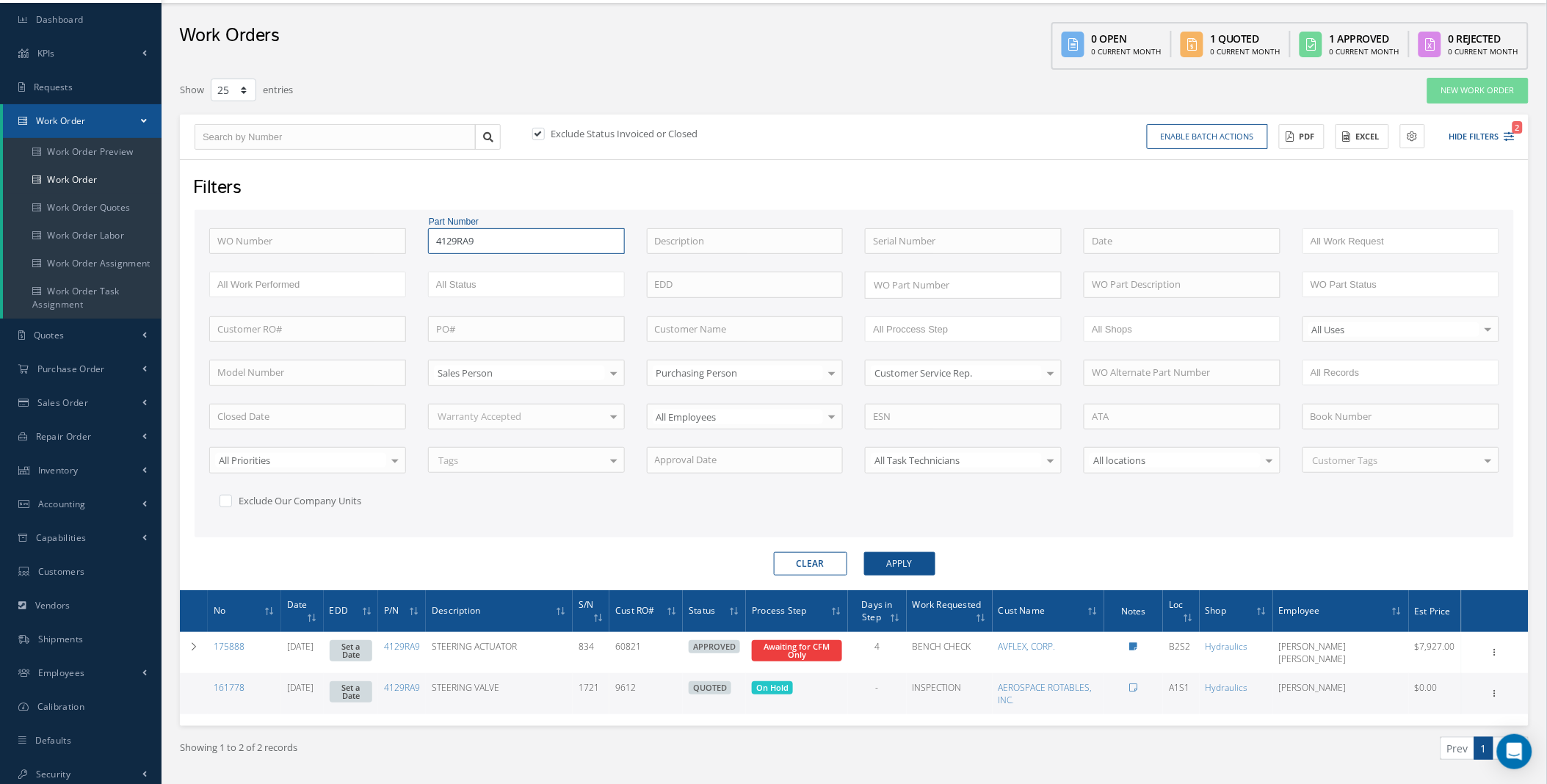
scroll to position [66, 0]
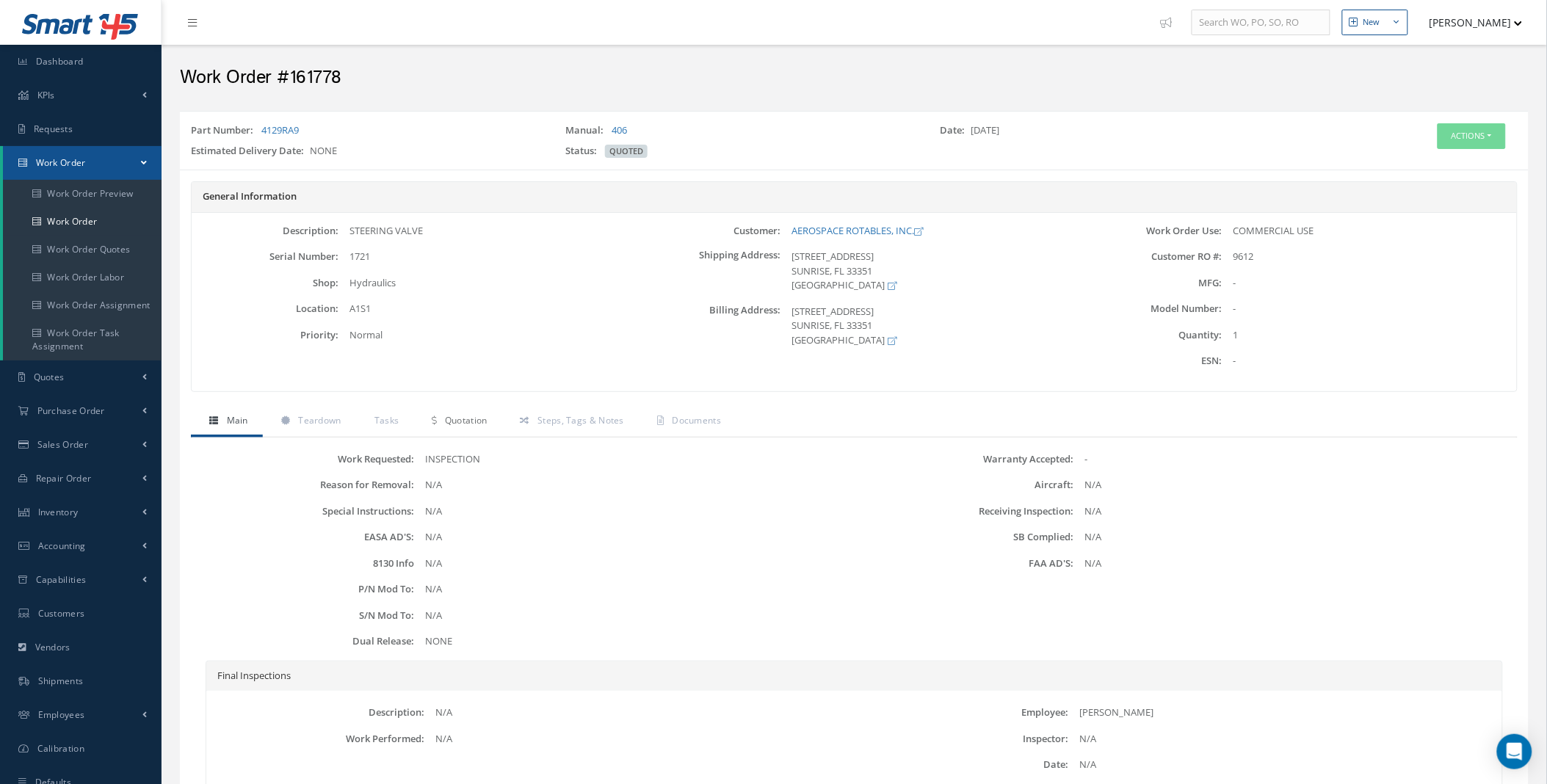
click at [452, 423] on span "Quotation" at bounding box center [467, 421] width 43 height 13
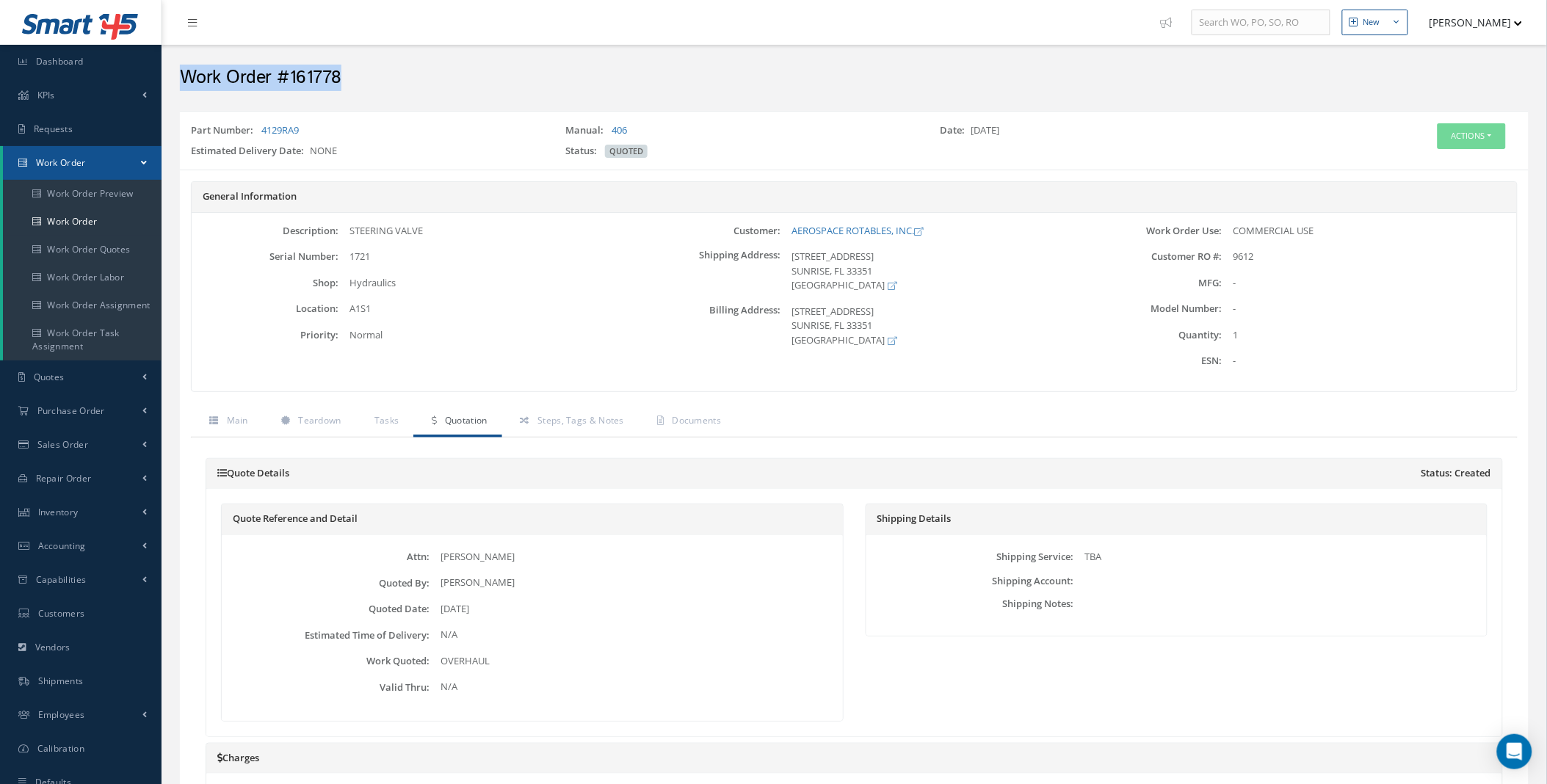
drag, startPoint x: 184, startPoint y: 76, endPoint x: 348, endPoint y: 85, distance: 164.2
click at [348, 85] on h2 "Work Order #161778" at bounding box center [854, 78] width 1348 height 22
drag, startPoint x: 348, startPoint y: 85, endPoint x: 334, endPoint y: 113, distance: 31.3
click at [334, 113] on div "Part Number: 4129RA9 Manual: 406 Date: 07/09/2018 Estimated Delivery Date: NONE…" at bounding box center [854, 140] width 1348 height 59
drag, startPoint x: 326, startPoint y: 78, endPoint x: 185, endPoint y: 75, distance: 141.0
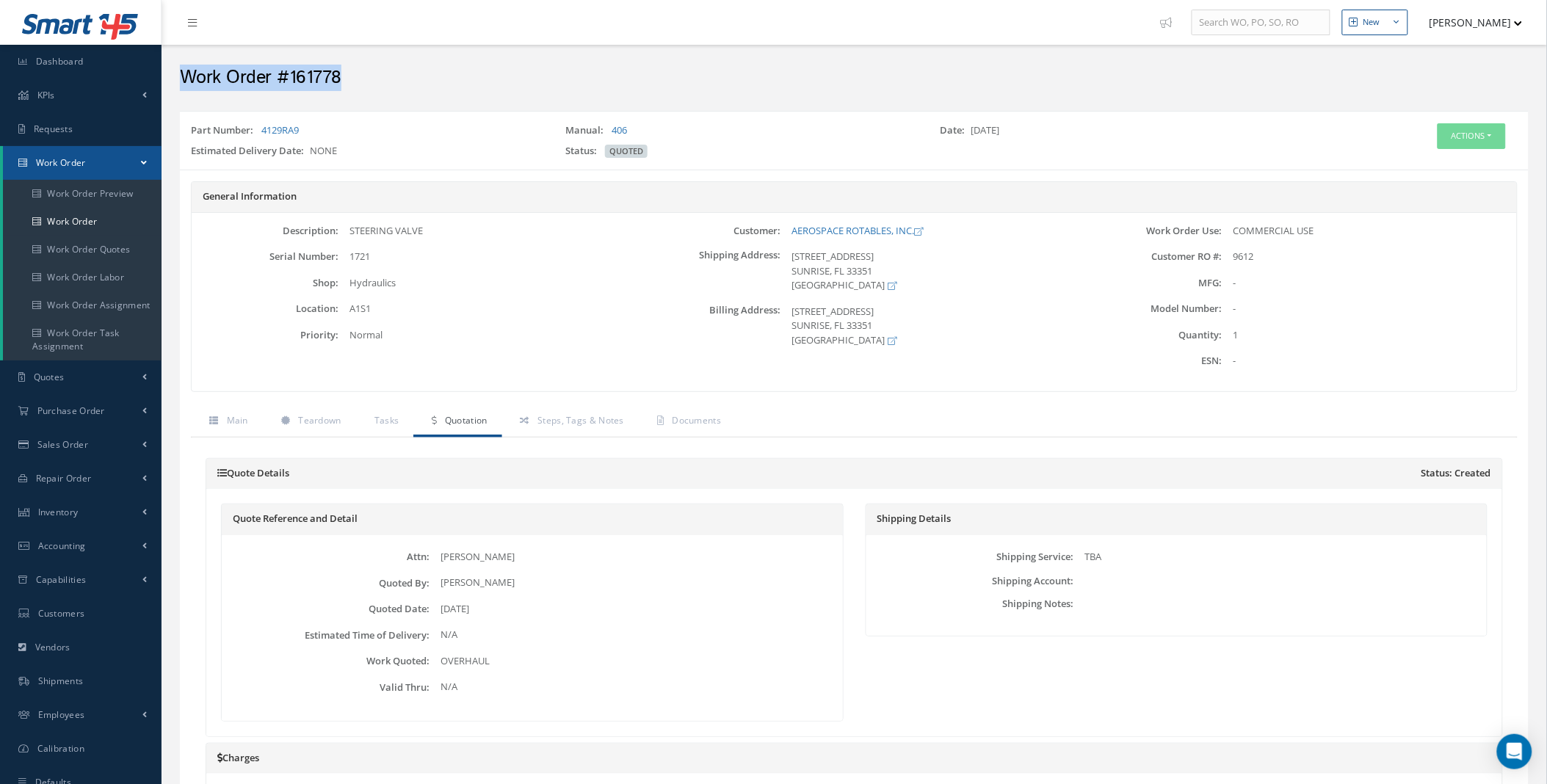
click at [185, 75] on h2 "Work Order #161778" at bounding box center [854, 78] width 1348 height 22
click at [425, 93] on div "Work Order #161778" at bounding box center [854, 74] width 1370 height 44
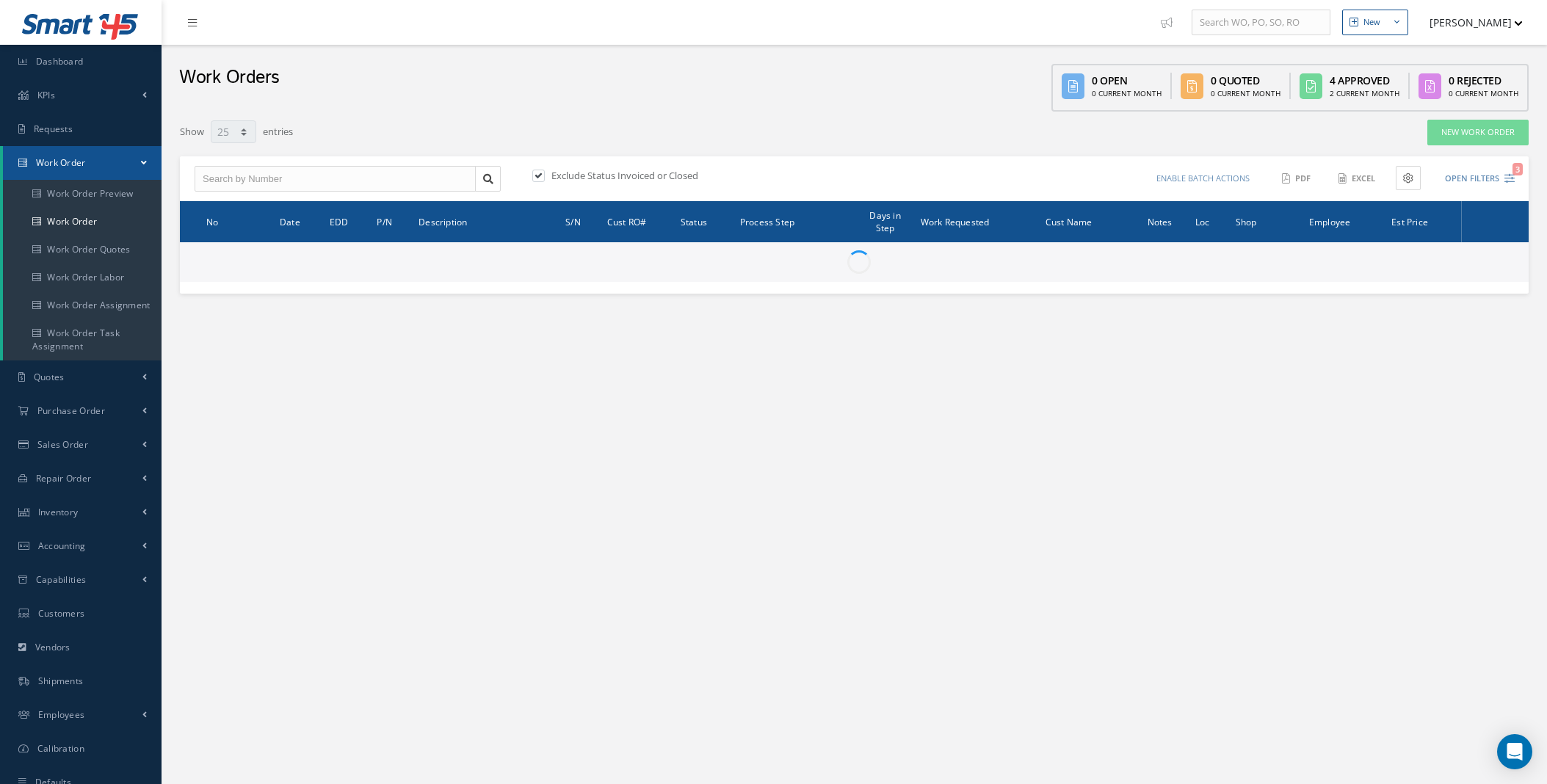
select select "25"
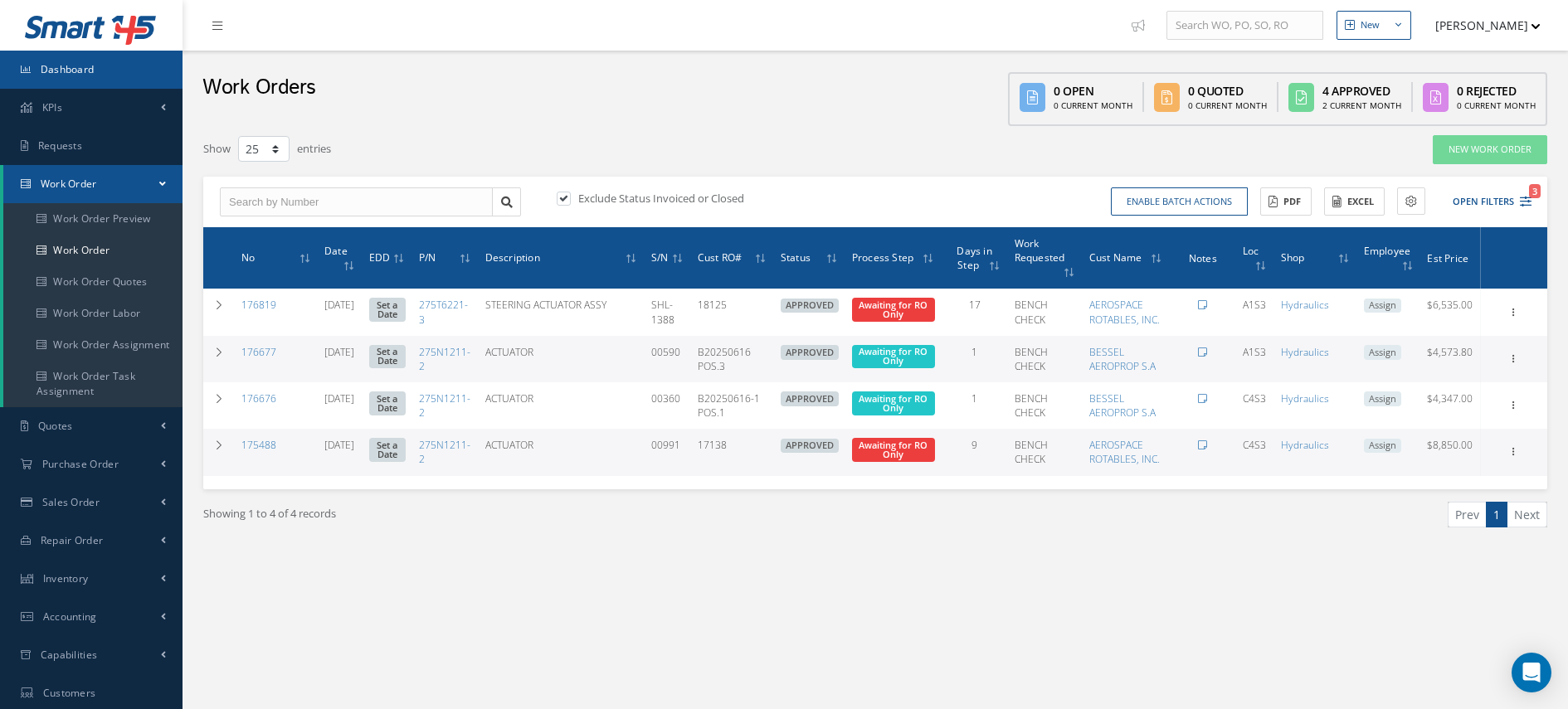
click at [69, 69] on span "Dashboard" at bounding box center [67, 70] width 54 height 14
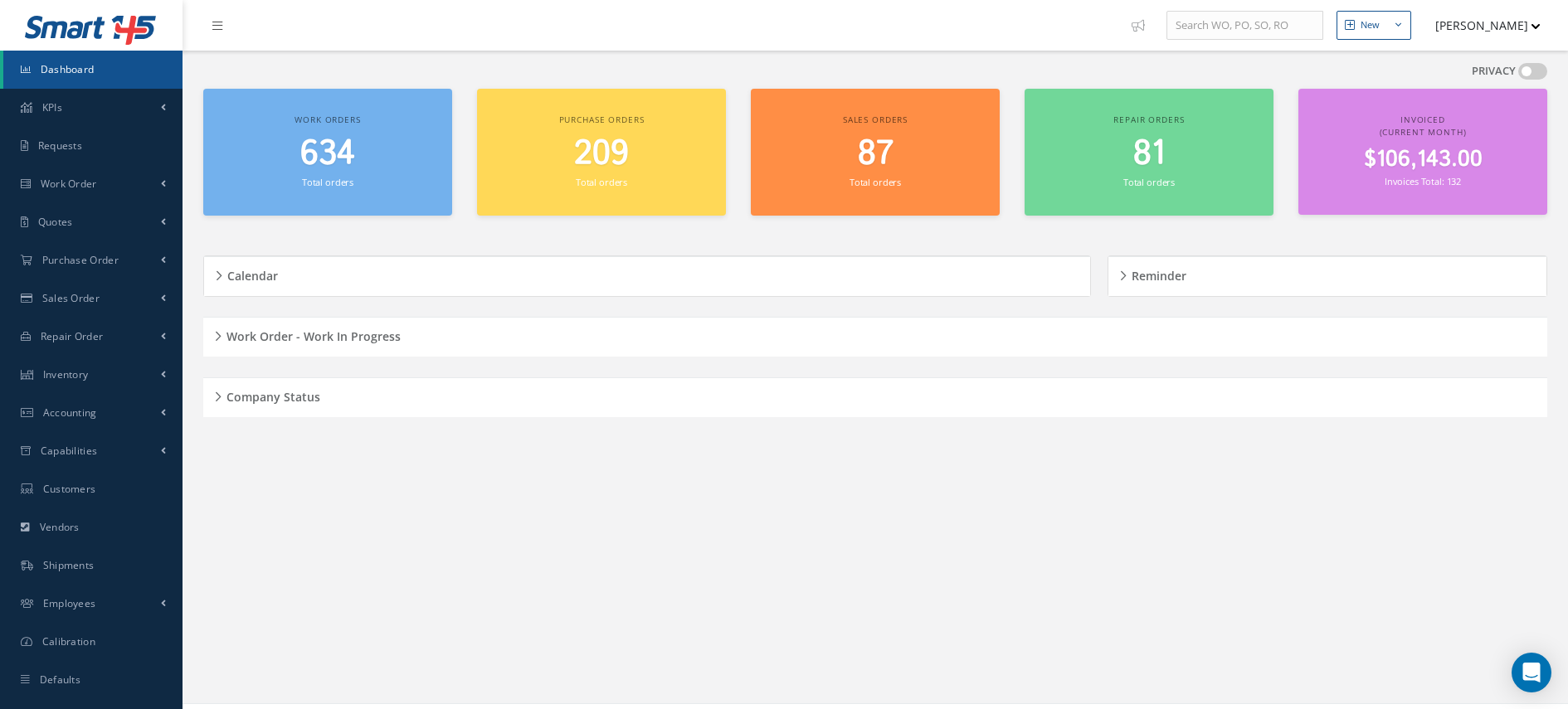
click at [211, 334] on div "Work Order - Work In Progress" at bounding box center [875, 337] width 1344 height 26
